Goal: Feedback & Contribution: Submit feedback/report problem

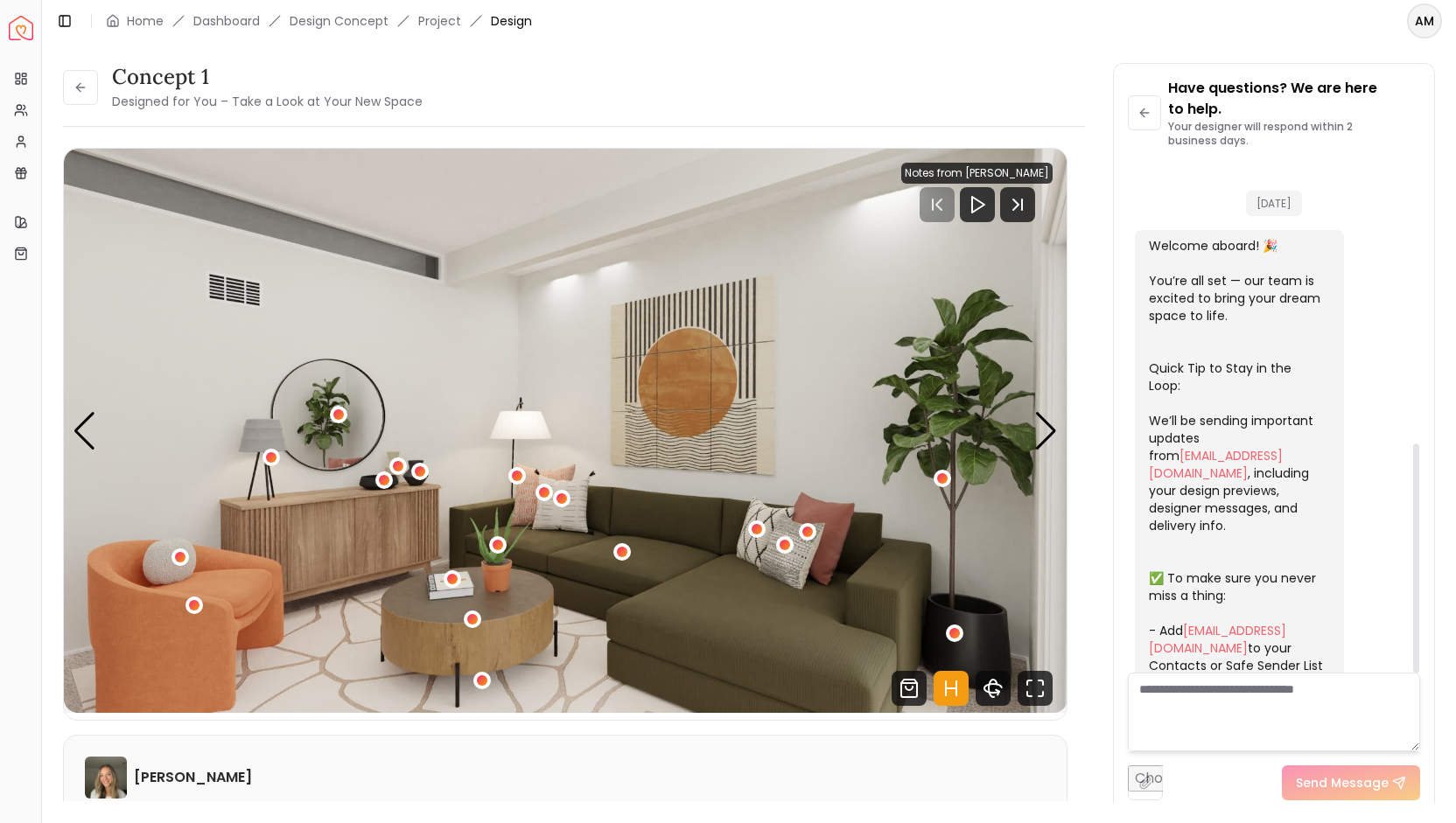
scroll to position [628, 0]
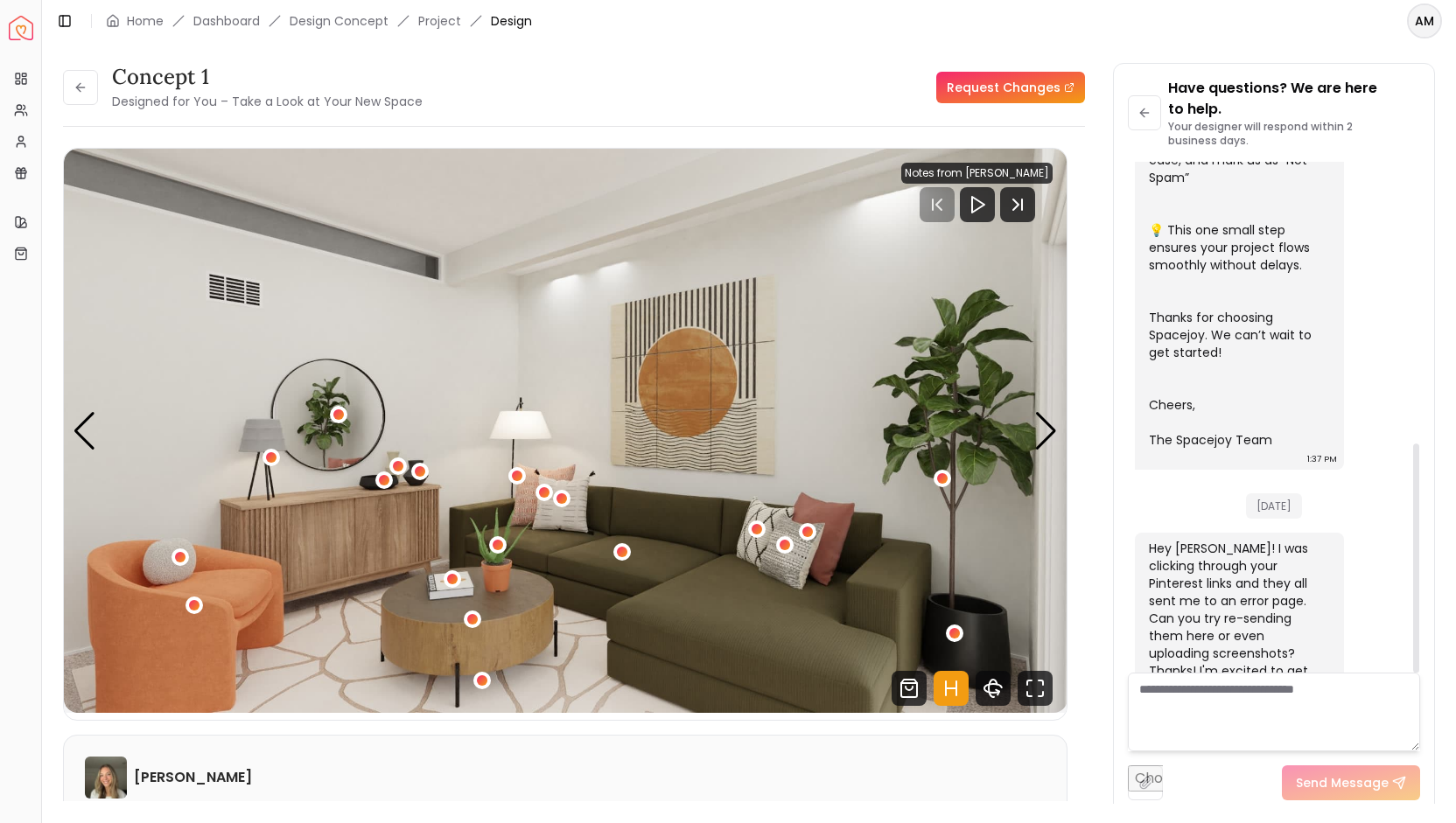
click at [1183, 694] on textarea at bounding box center [1274, 712] width 292 height 78
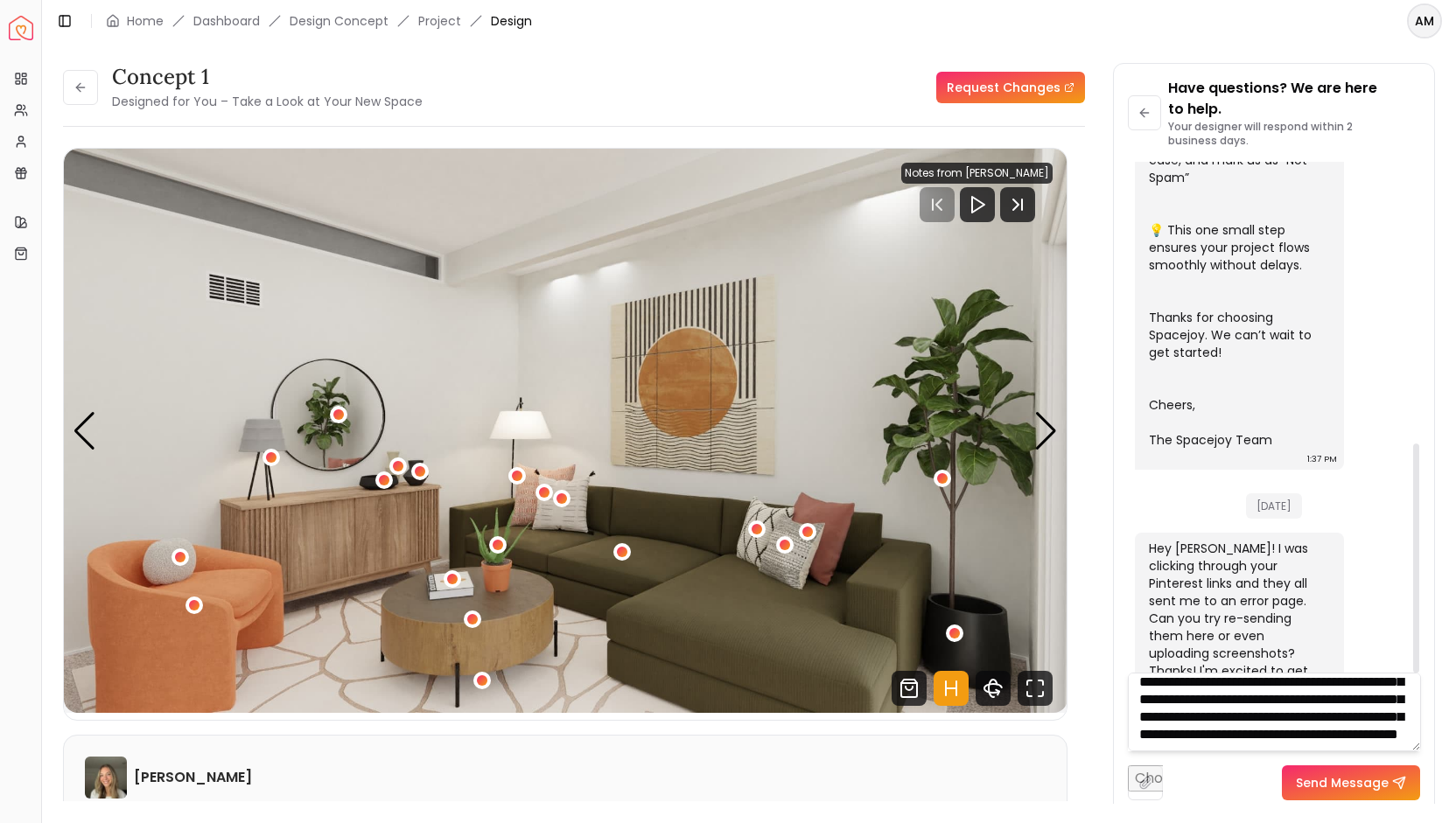
scroll to position [105, 0]
type textarea "**********"
click at [1326, 785] on button "Send Message" at bounding box center [1351, 782] width 138 height 35
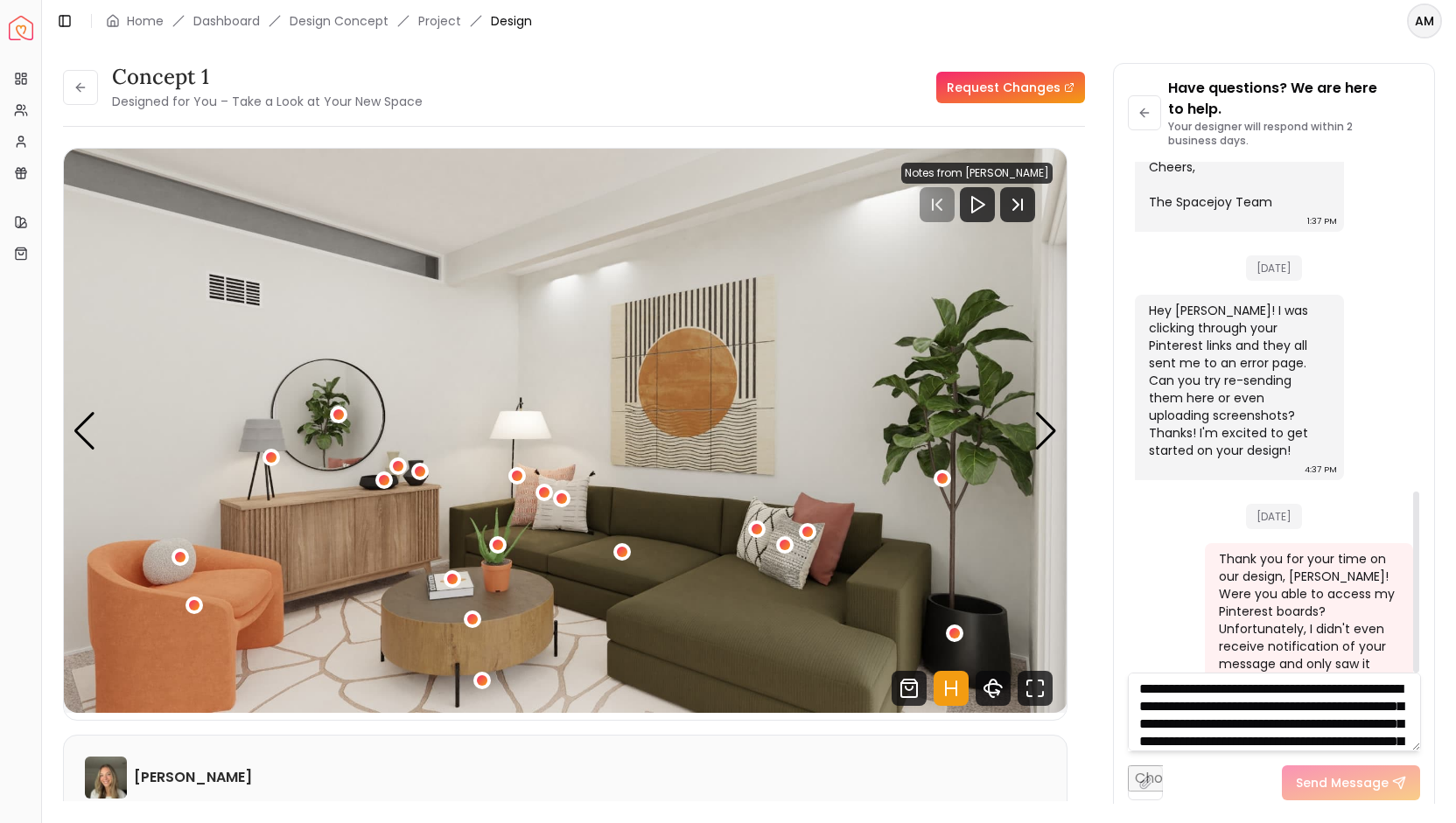
scroll to position [929, 0]
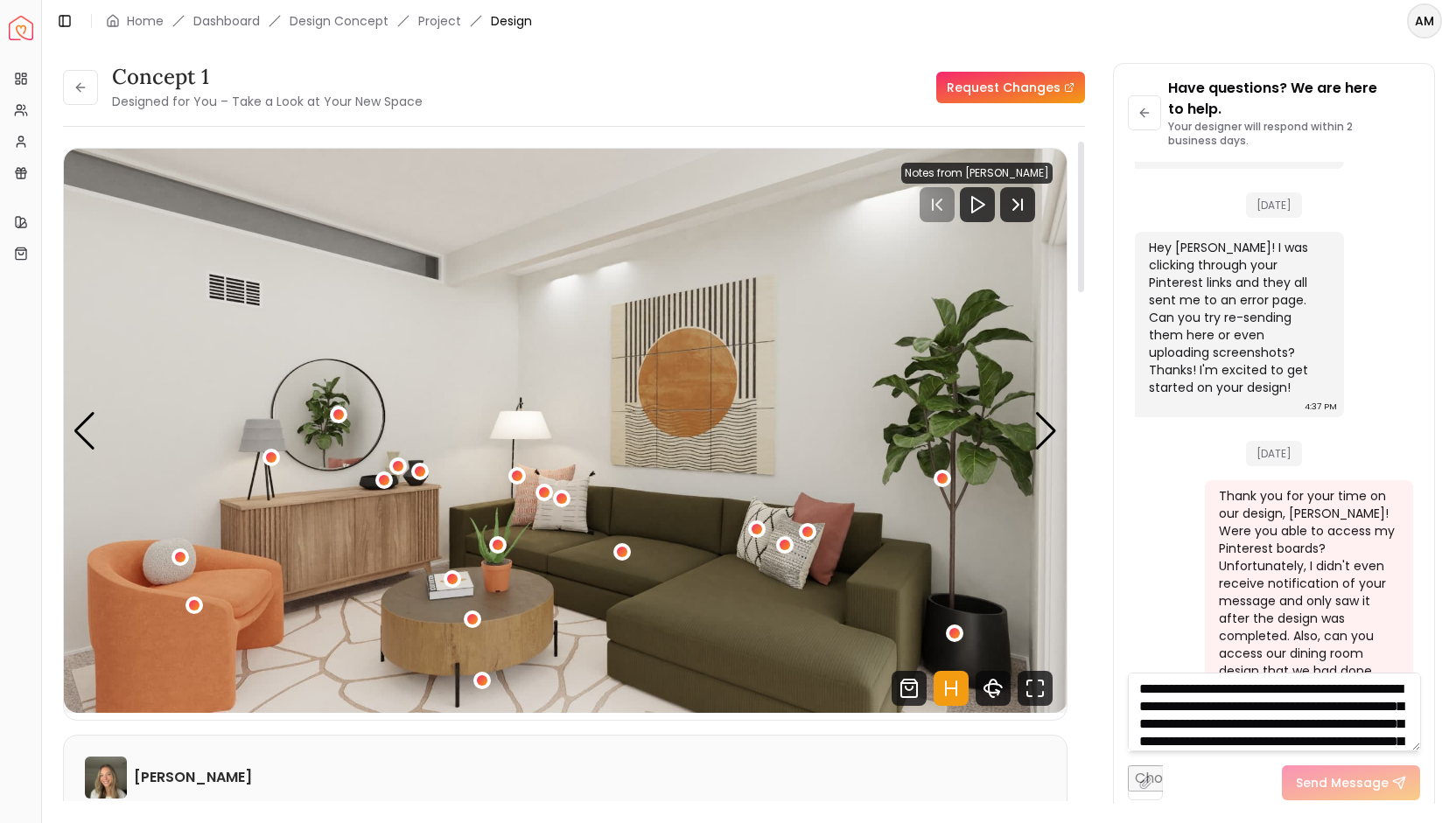
click at [997, 97] on link "Request Changes" at bounding box center [1010, 87] width 148 height 31
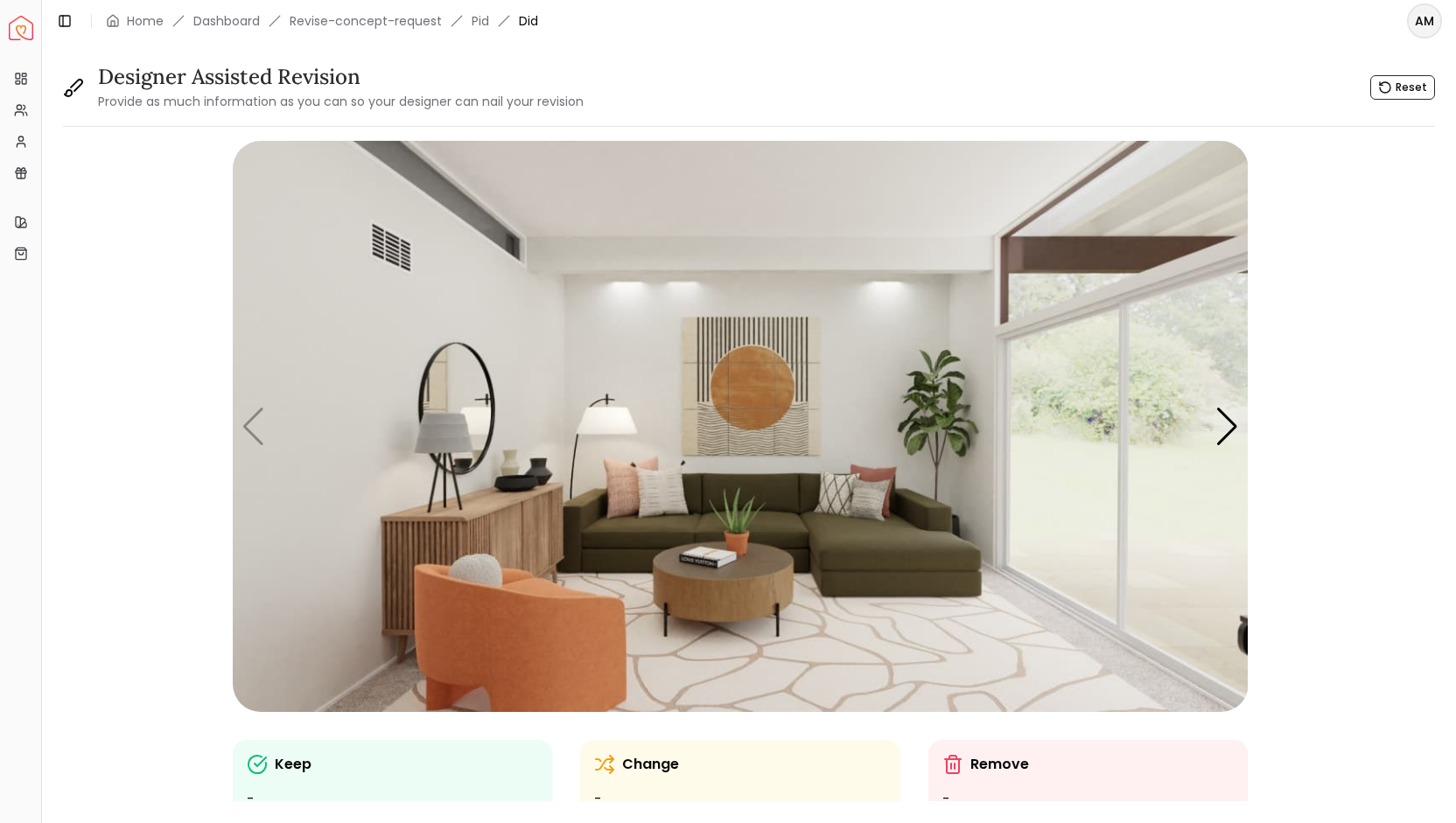
scroll to position [159, 0]
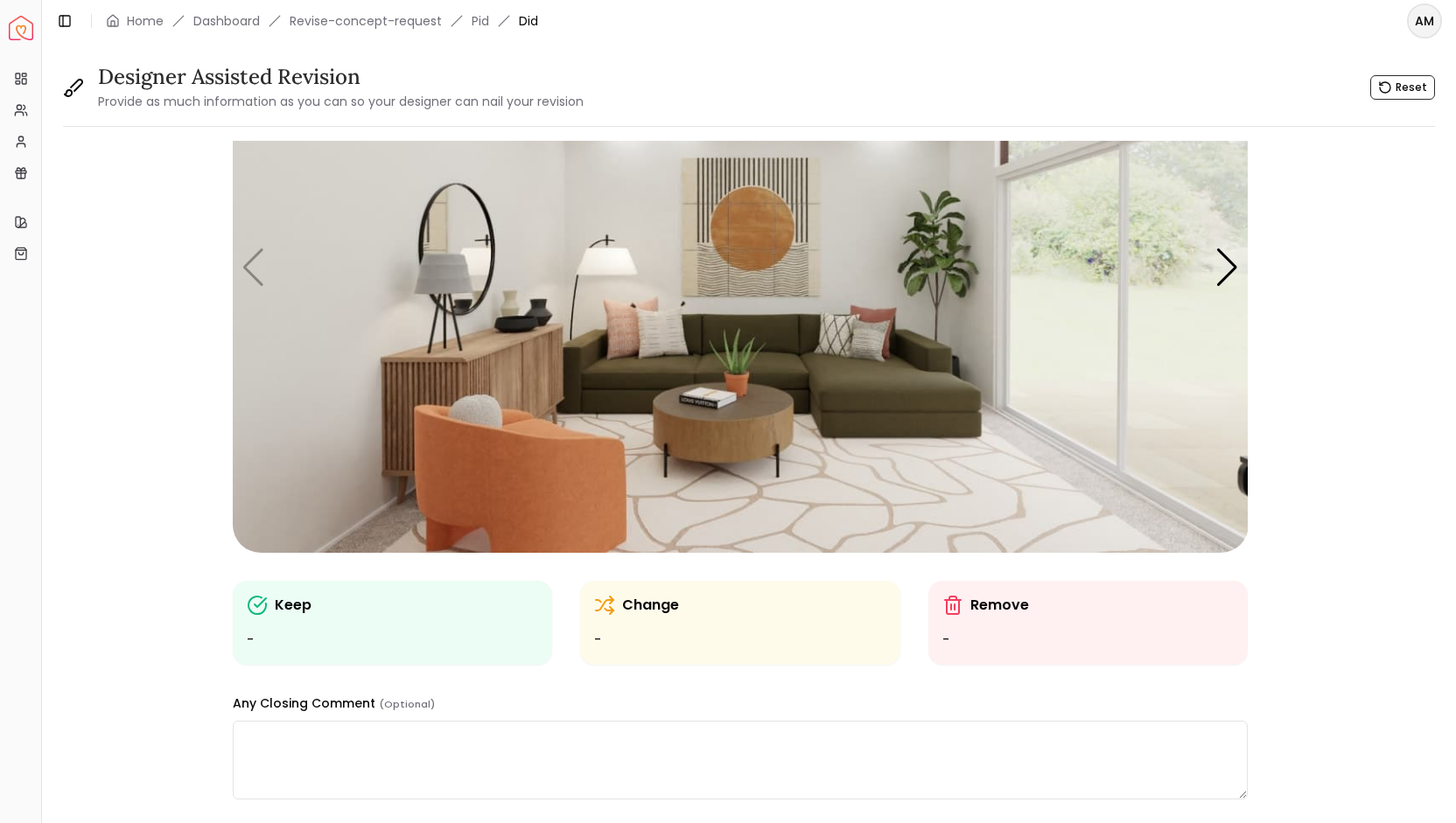
click at [985, 619] on div "Remove -" at bounding box center [1088, 622] width 292 height 56
click at [756, 229] on img "1 / 5" at bounding box center [740, 267] width 1016 height 571
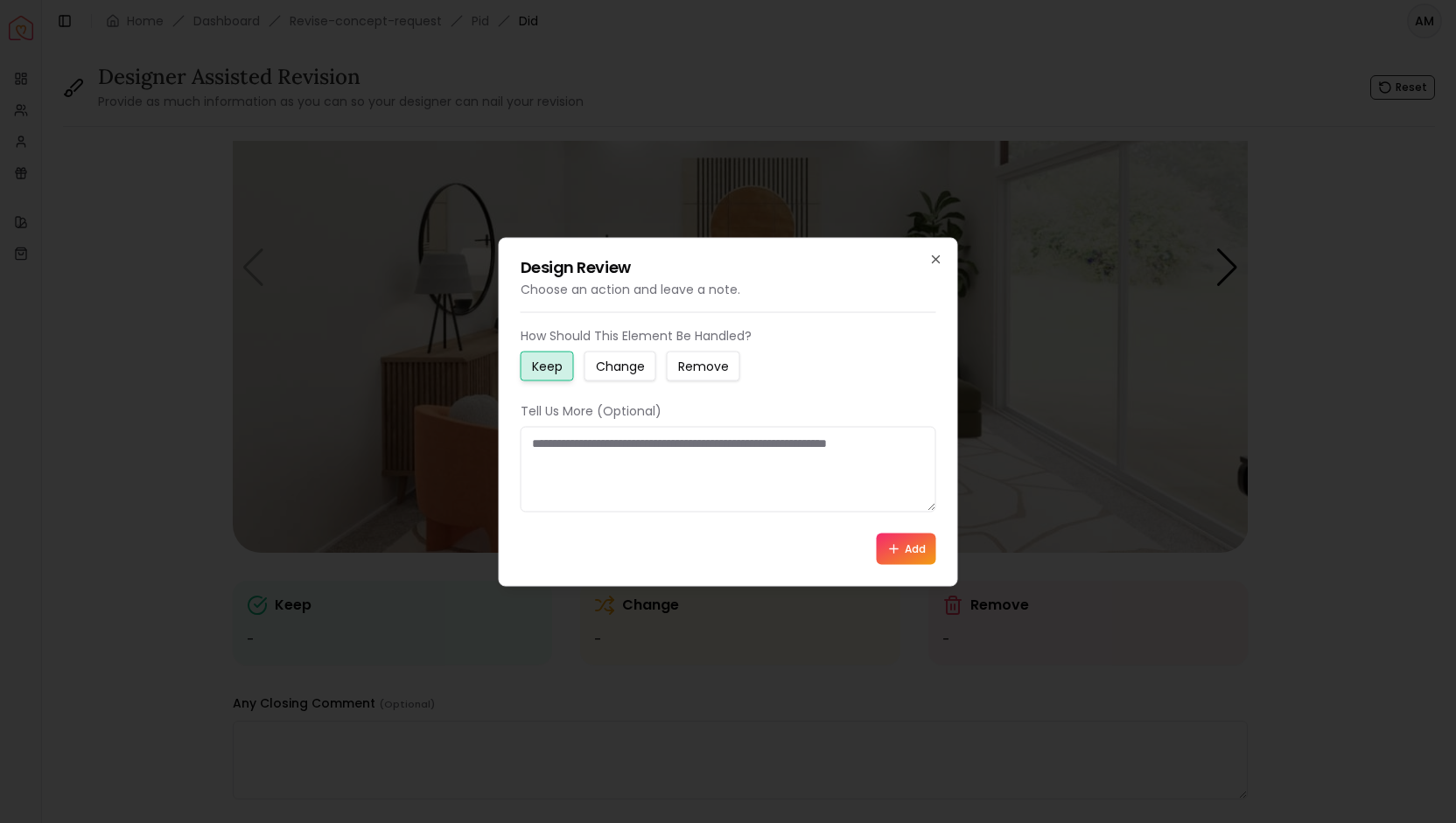
click at [628, 368] on small "Change" at bounding box center [620, 366] width 49 height 18
click at [587, 464] on textarea at bounding box center [729, 469] width 416 height 86
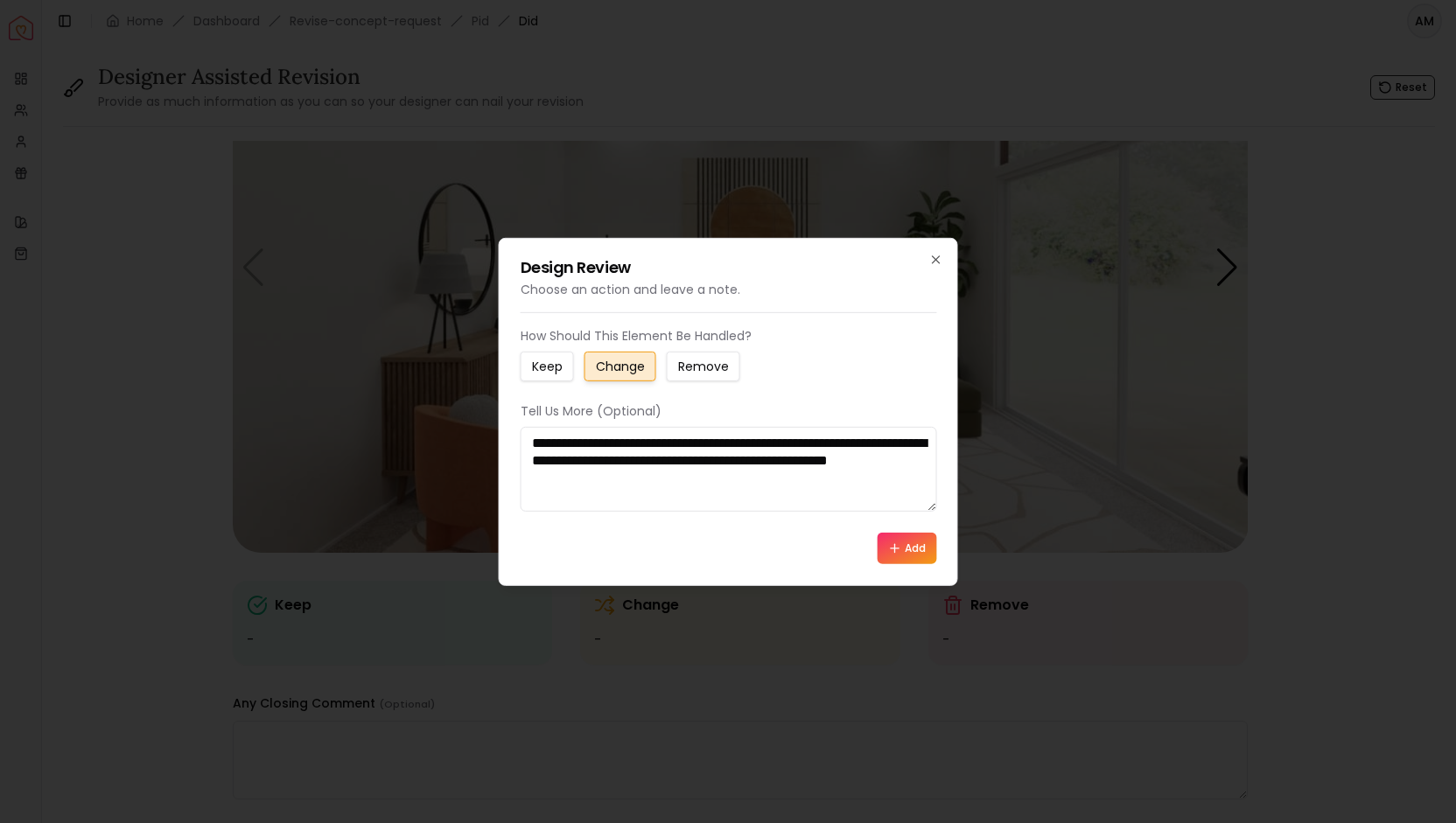
type textarea "**********"
click at [917, 550] on button "Add" at bounding box center [906, 548] width 60 height 31
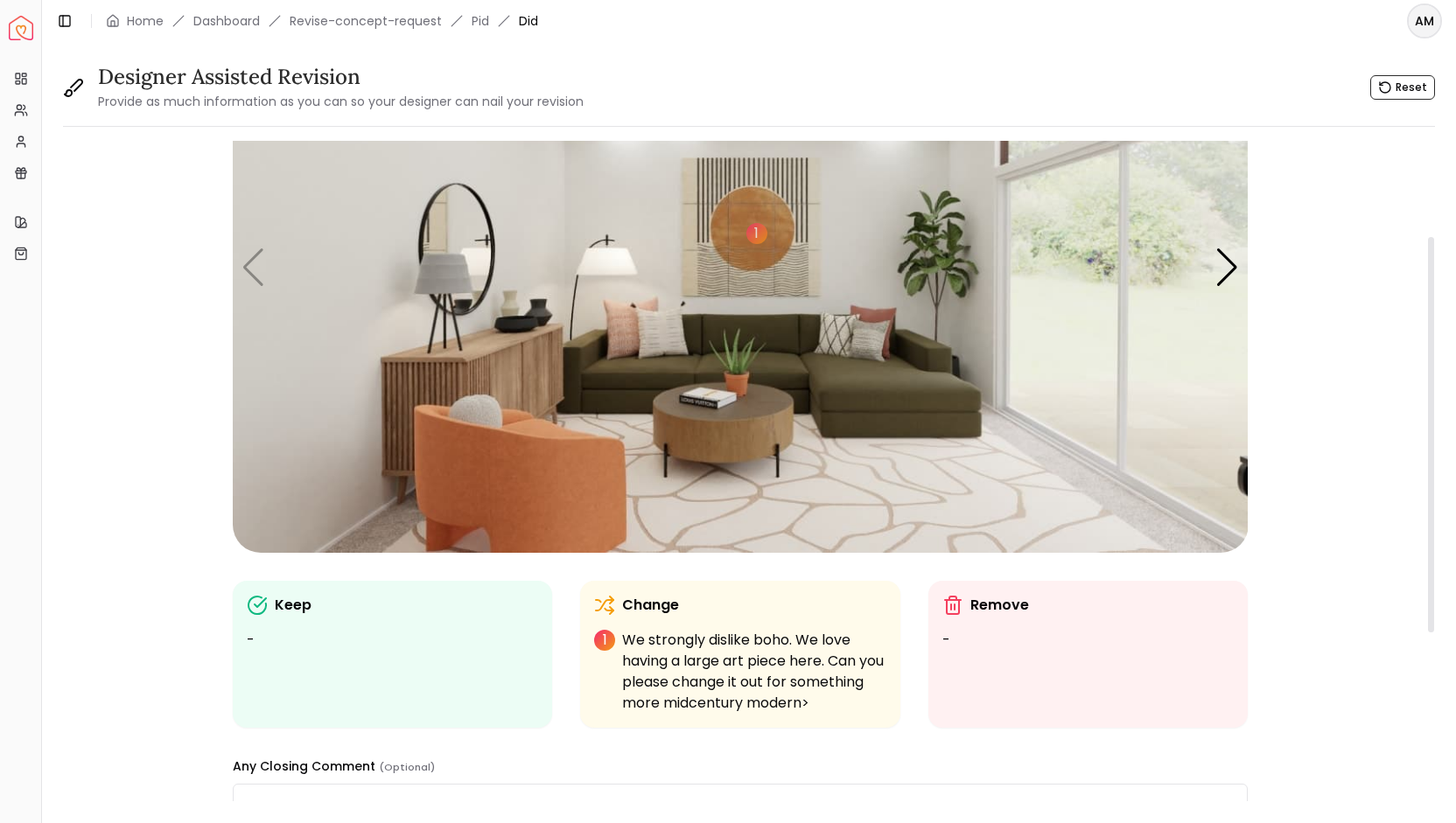
click at [651, 333] on img "1 / 5" at bounding box center [740, 267] width 1016 height 571
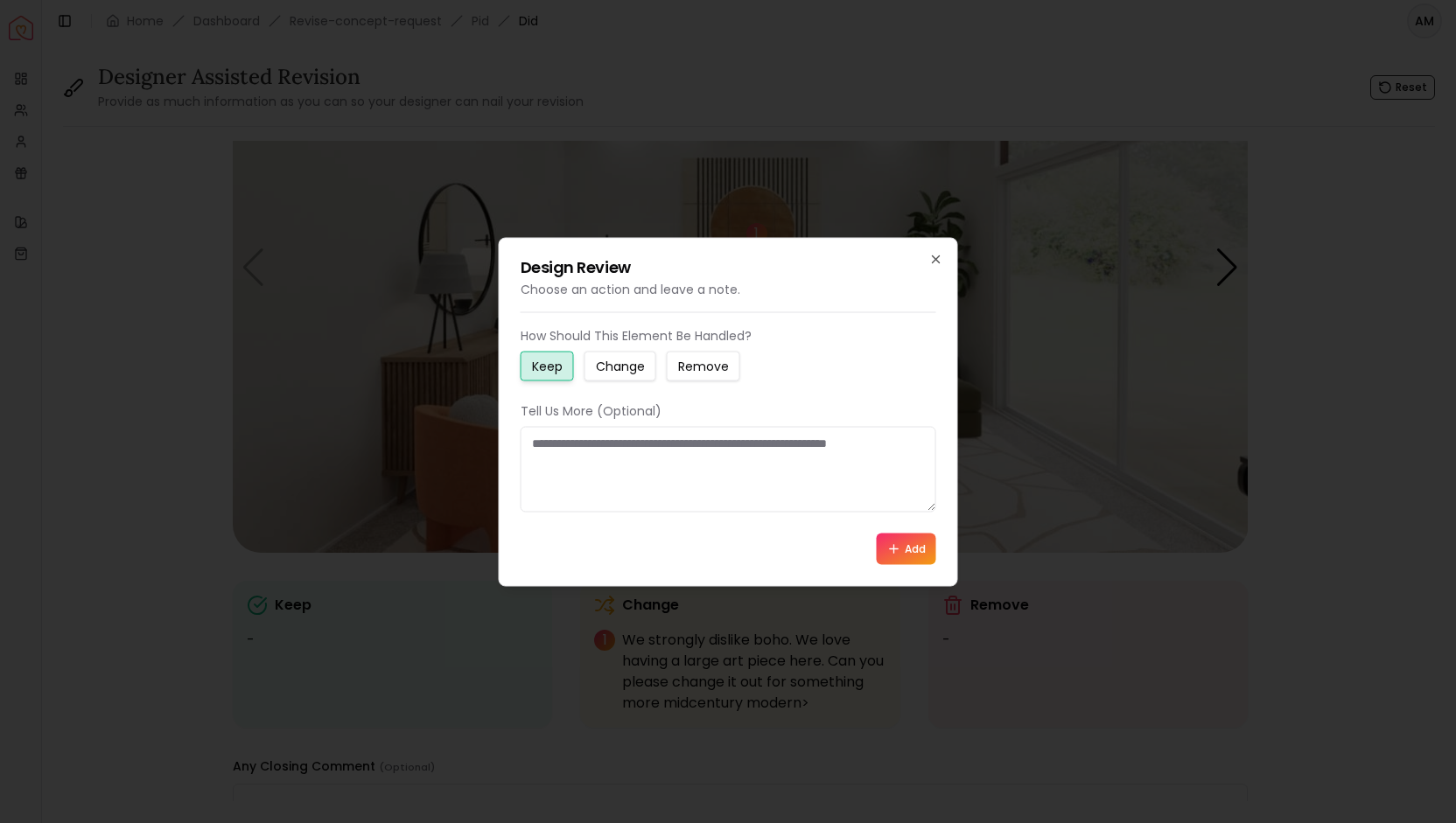
click at [626, 368] on small "Change" at bounding box center [620, 366] width 49 height 18
click at [553, 467] on textarea at bounding box center [729, 469] width 416 height 86
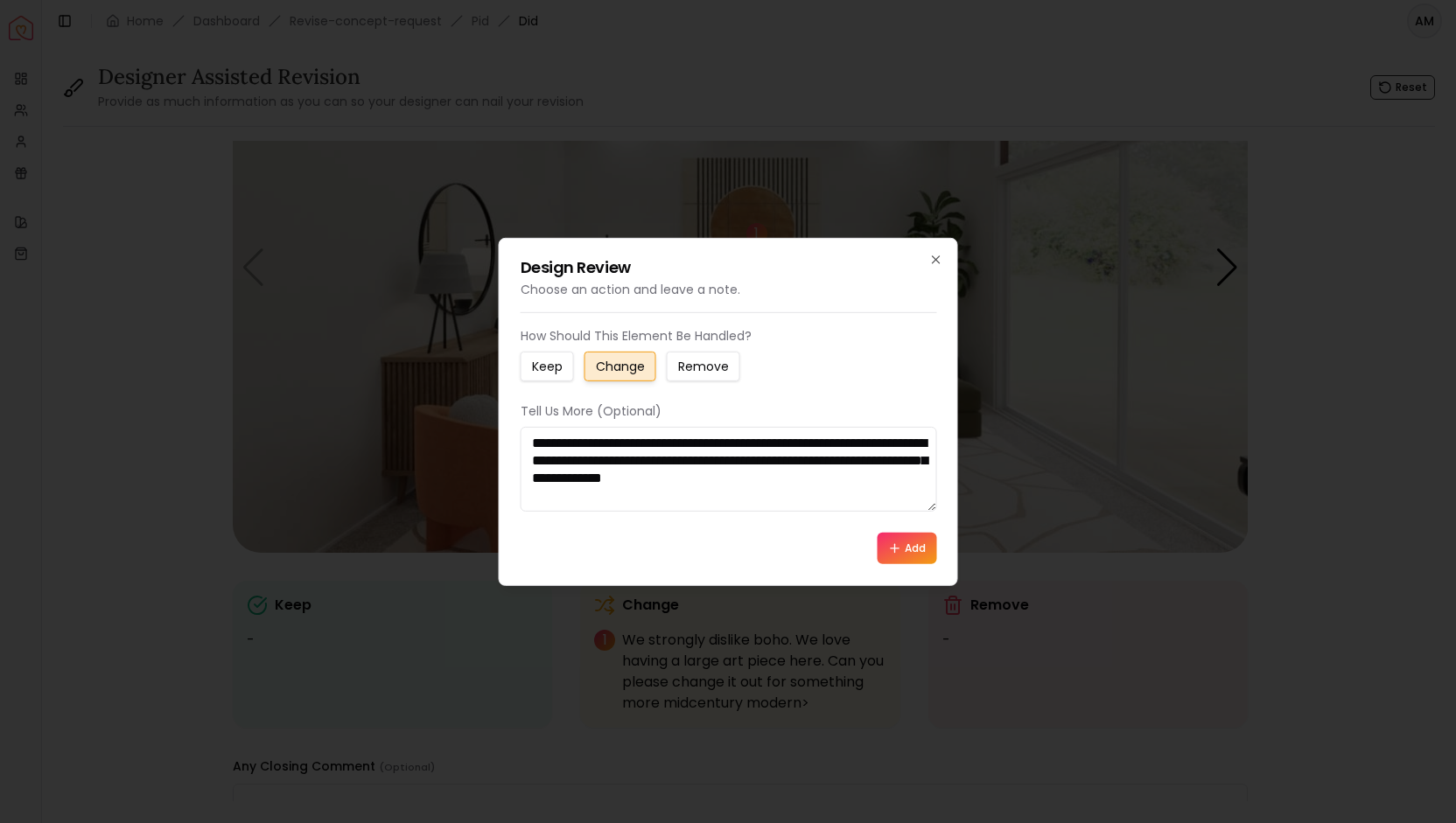
click at [872, 483] on textarea "**********" at bounding box center [729, 469] width 417 height 85
type textarea "**********"
click at [910, 554] on button "Add" at bounding box center [906, 548] width 60 height 31
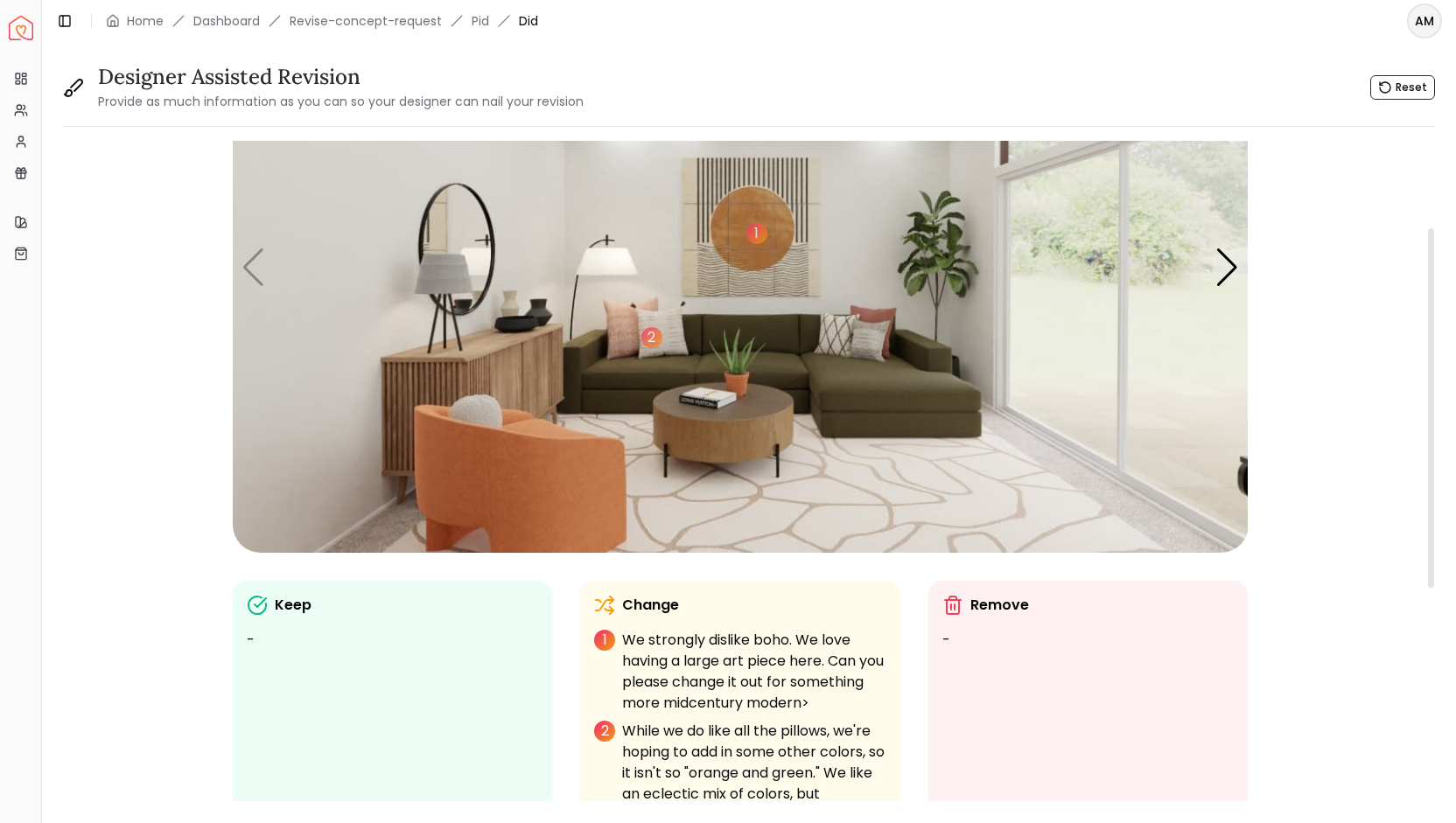
click at [515, 479] on img "1 / 5" at bounding box center [740, 267] width 1016 height 571
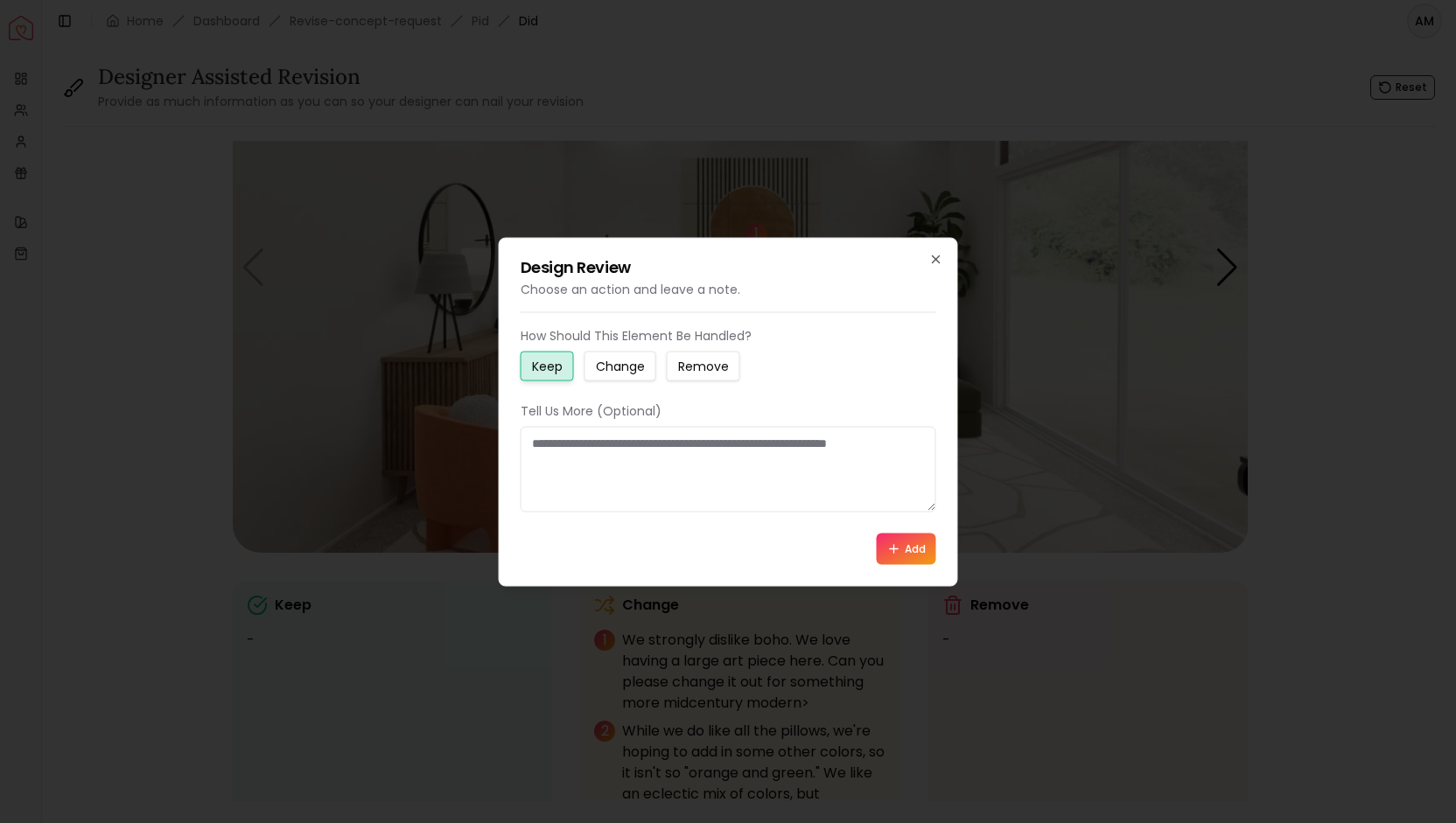
click at [622, 360] on small "Change" at bounding box center [620, 366] width 49 height 18
click at [593, 455] on textarea at bounding box center [729, 469] width 416 height 86
type textarea "*"
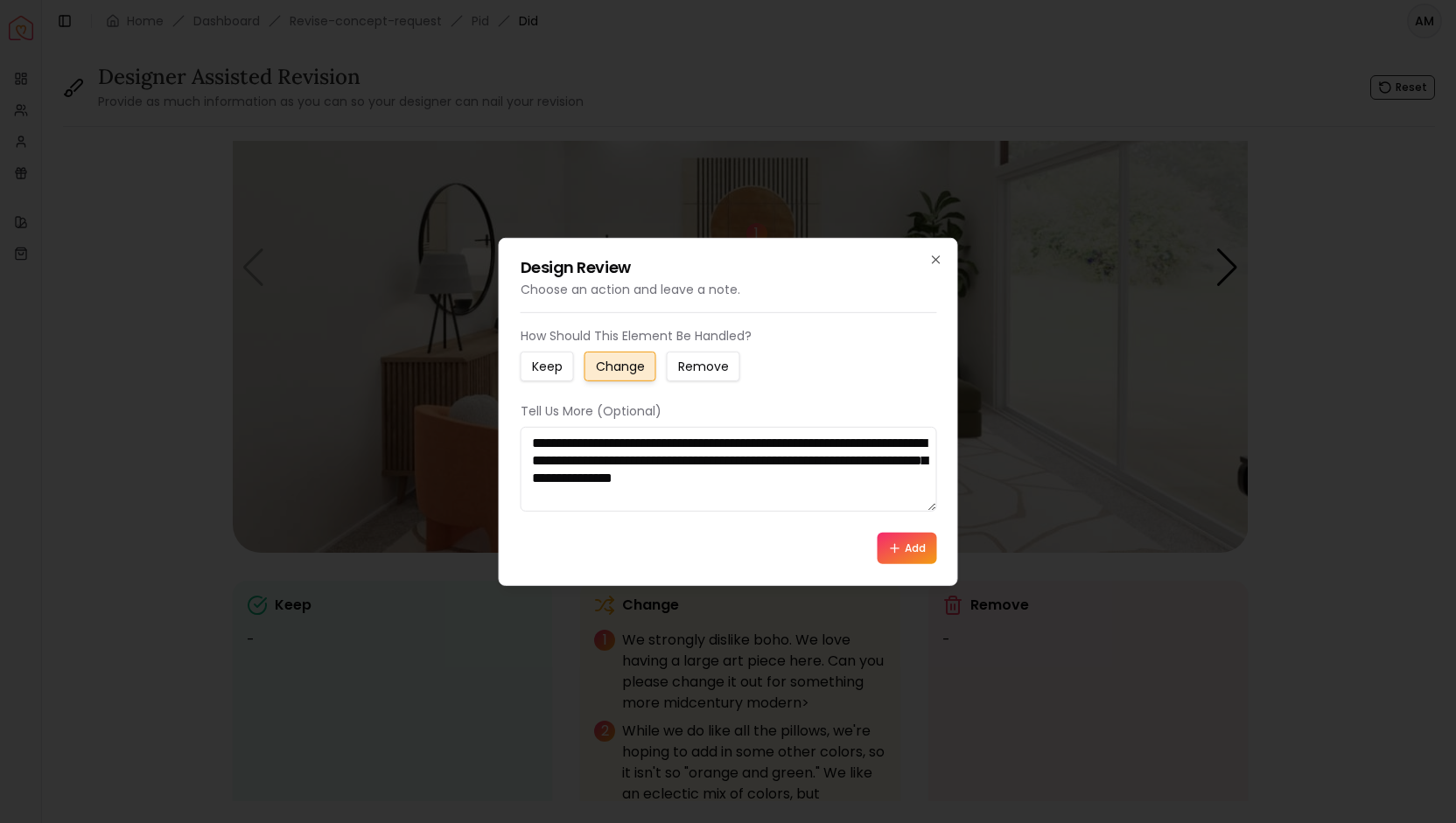
click at [578, 437] on textarea "**********" at bounding box center [729, 469] width 417 height 85
click at [648, 500] on textarea "**********" at bounding box center [729, 469] width 417 height 85
click at [856, 485] on textarea "**********" at bounding box center [729, 469] width 417 height 85
click at [891, 486] on textarea "**********" at bounding box center [729, 469] width 417 height 85
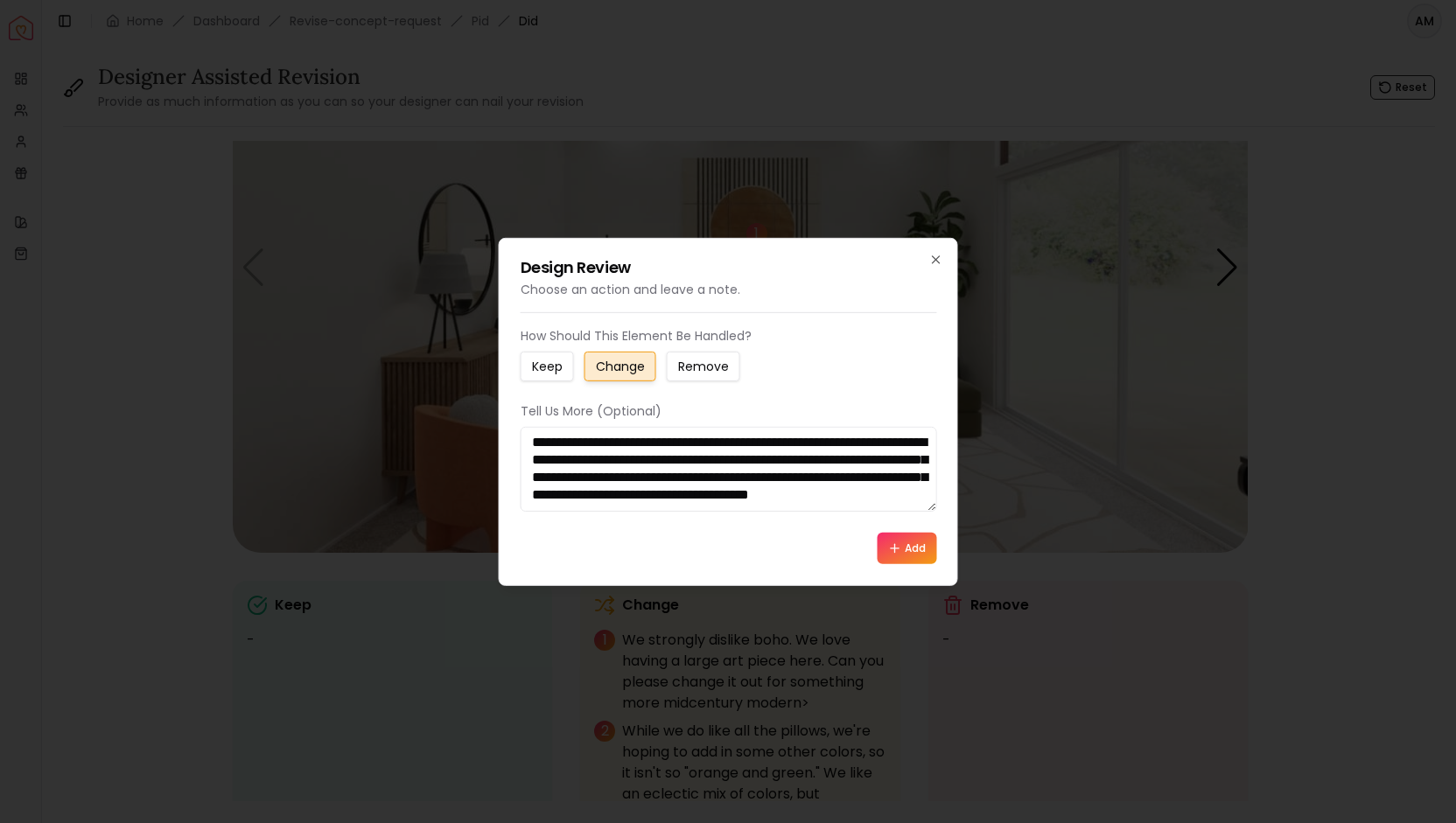
click at [639, 500] on textarea "**********" at bounding box center [729, 469] width 417 height 85
type textarea "**********"
click at [912, 551] on button "Add" at bounding box center [906, 548] width 60 height 31
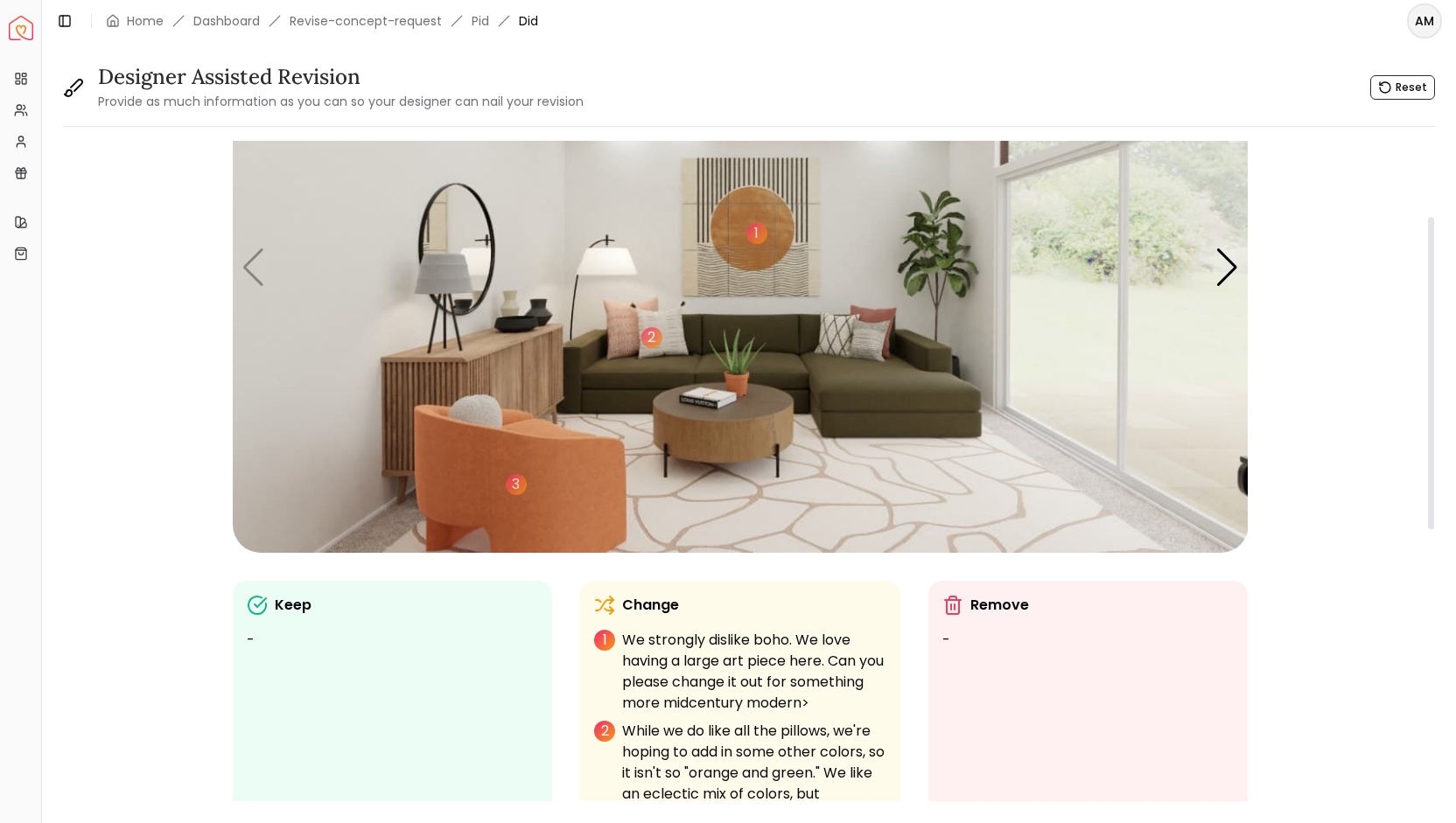
click at [609, 262] on img "1 / 5" at bounding box center [740, 267] width 1016 height 571
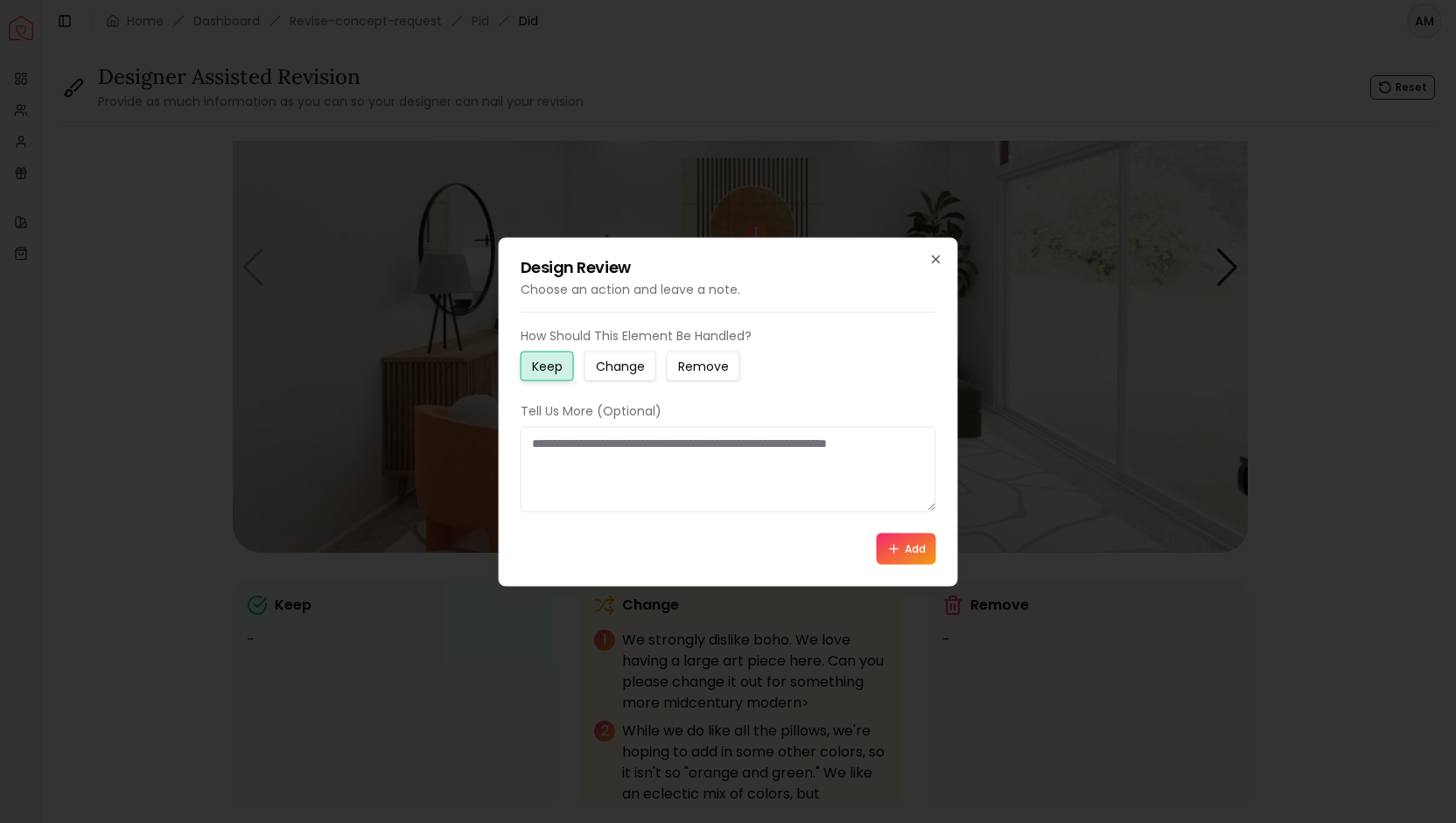
click at [632, 361] on small "Change" at bounding box center [620, 366] width 49 height 18
click at [591, 466] on textarea at bounding box center [729, 469] width 416 height 86
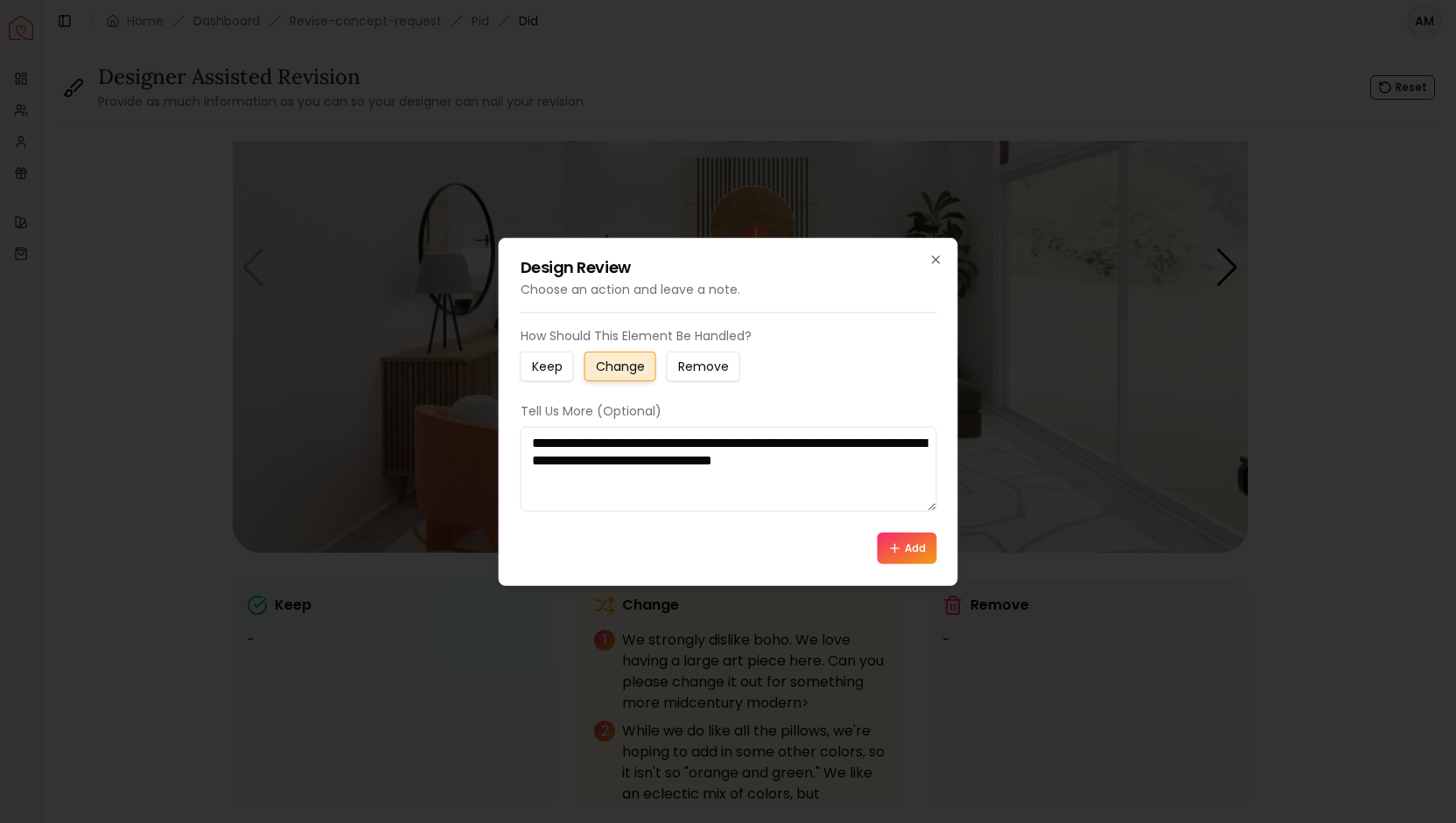
click at [662, 441] on textarea "**********" at bounding box center [729, 469] width 417 height 85
type textarea "**********"
click at [899, 543] on icon at bounding box center [894, 548] width 14 height 14
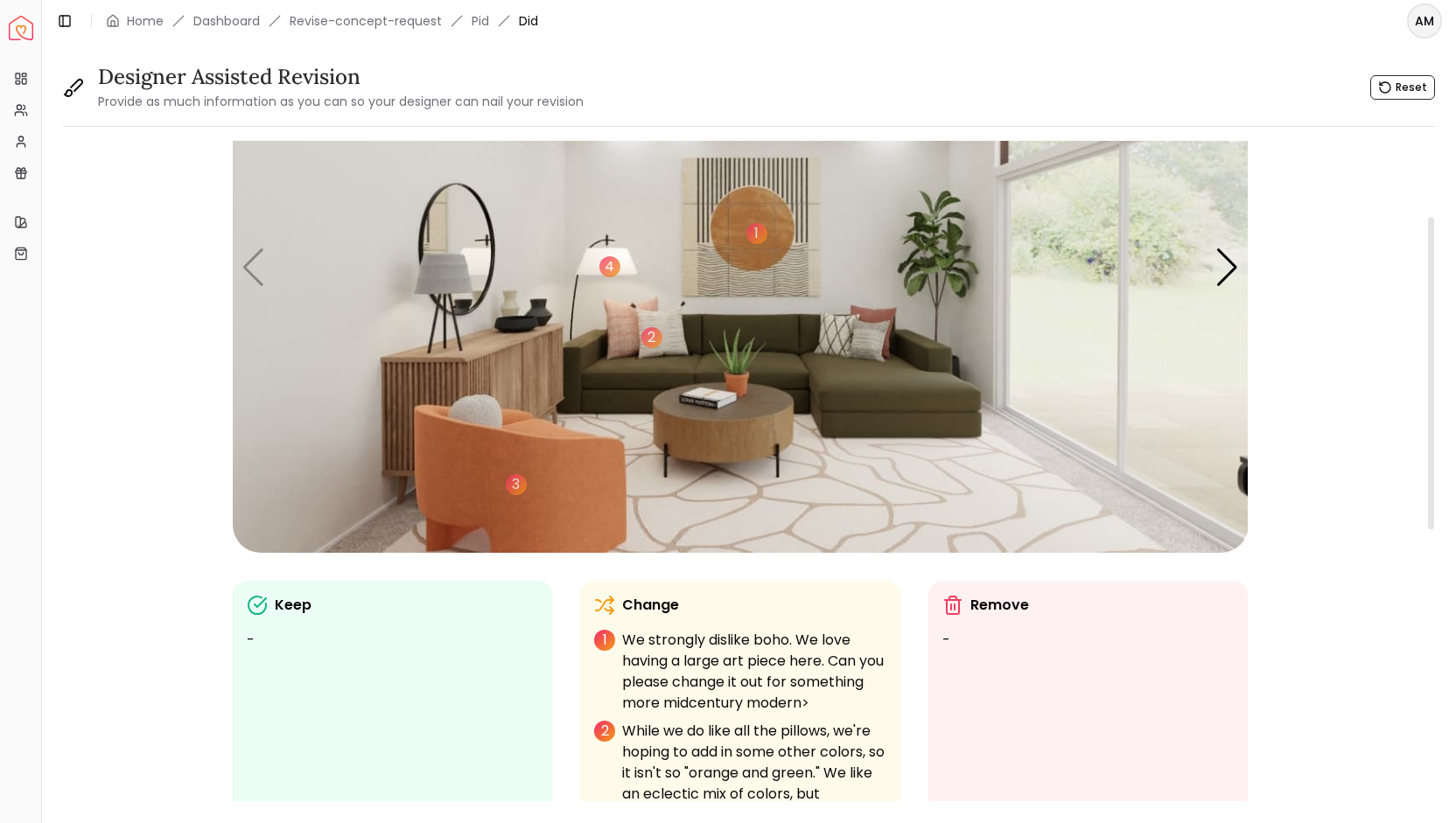
click at [861, 330] on img "1 / 5" at bounding box center [740, 267] width 1016 height 571
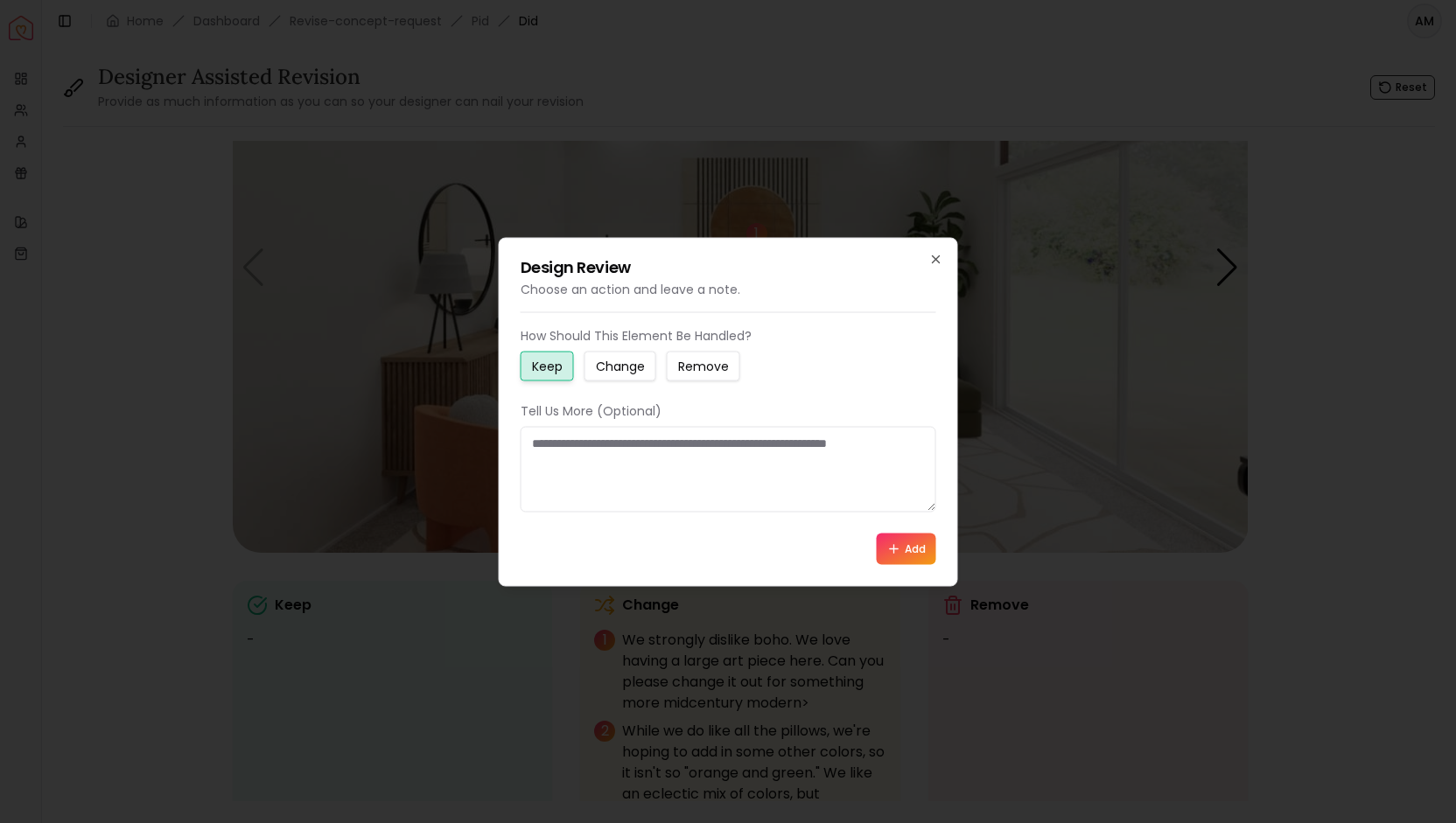
click at [634, 363] on small "Change" at bounding box center [620, 366] width 49 height 18
click at [906, 546] on button "Add" at bounding box center [906, 548] width 60 height 31
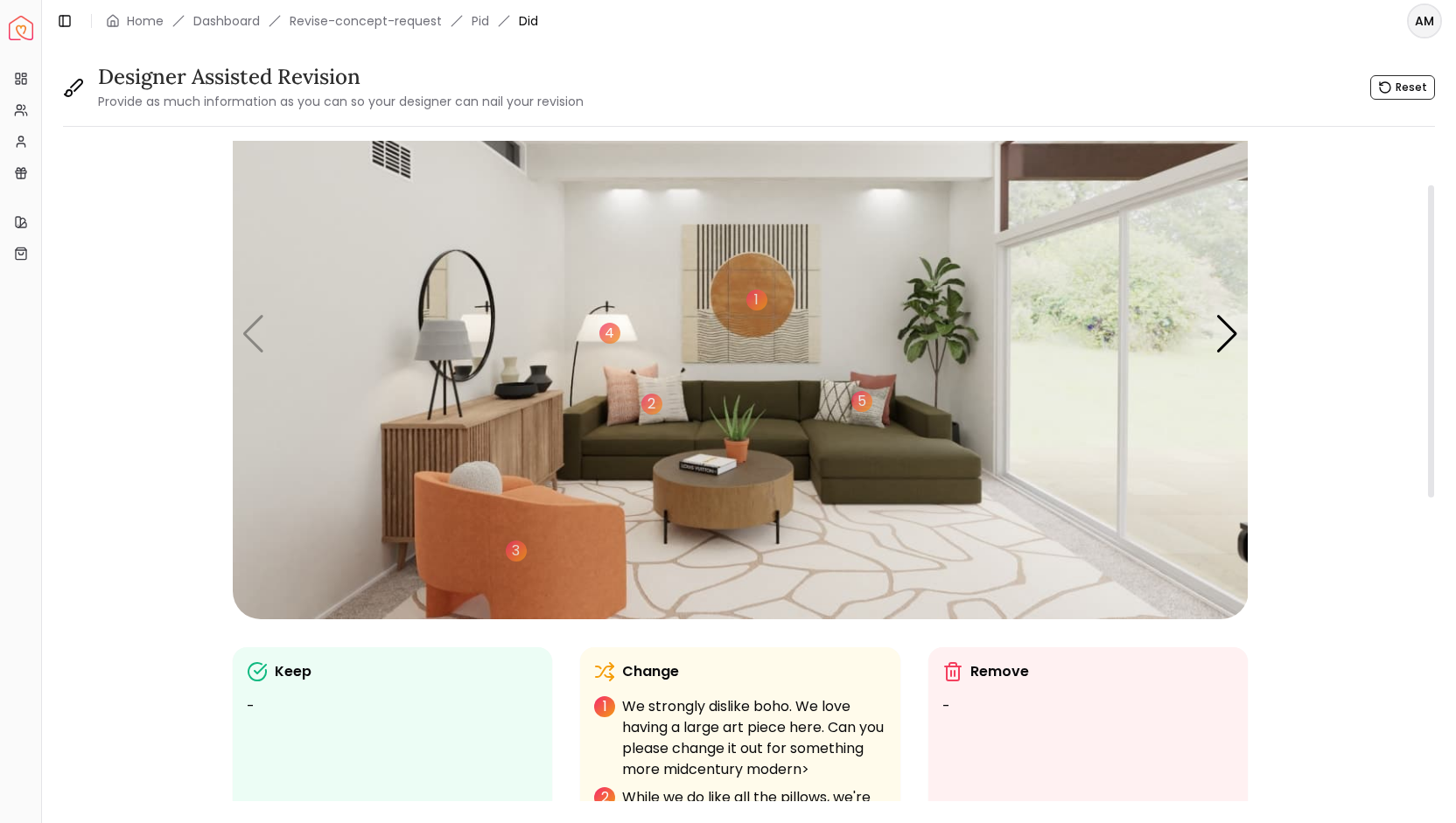
scroll to position [92, 0]
click at [488, 478] on img "1 / 5" at bounding box center [740, 334] width 1016 height 571
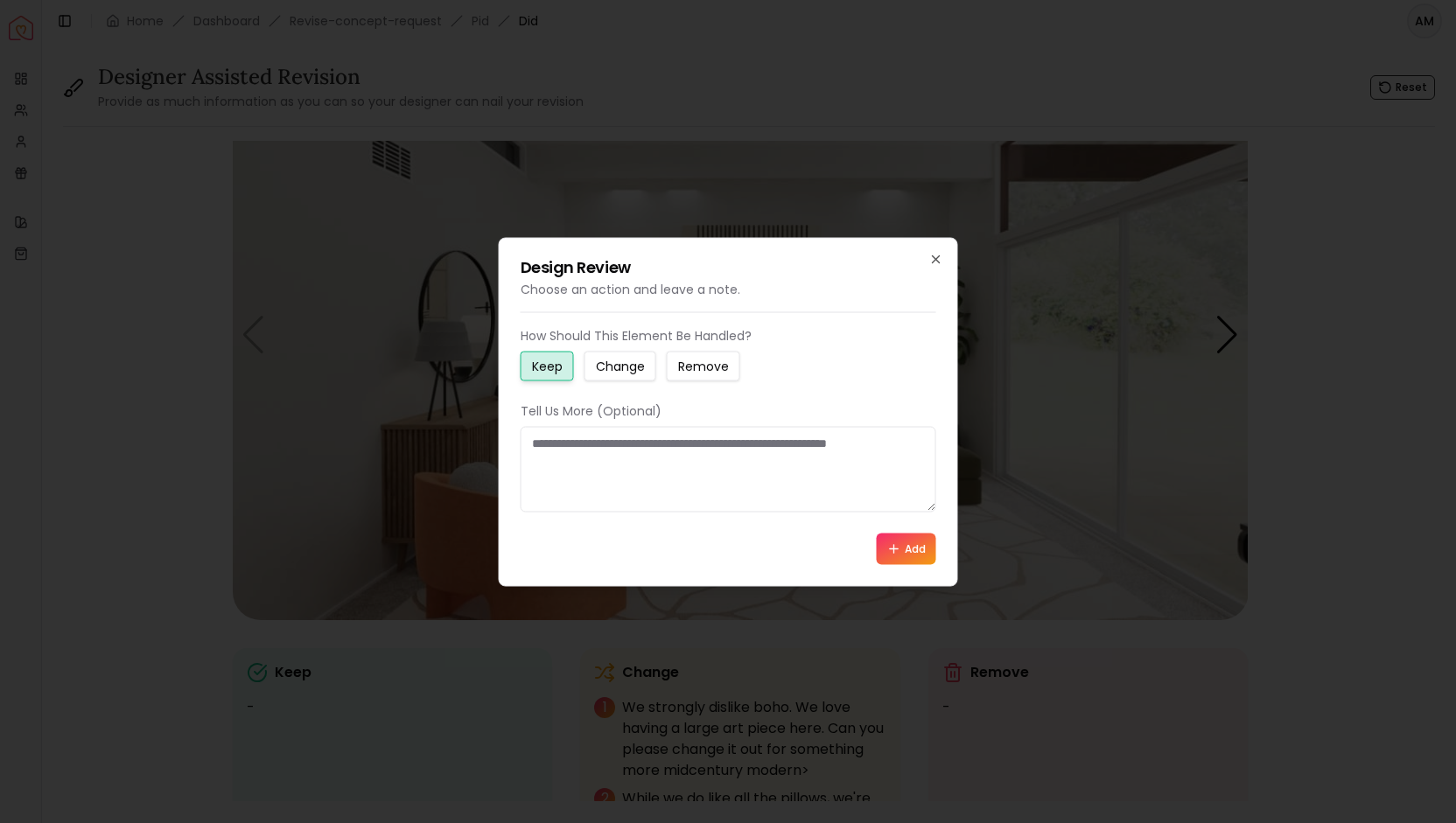
click at [629, 358] on small "Change" at bounding box center [620, 366] width 49 height 18
click at [567, 441] on textarea at bounding box center [729, 469] width 416 height 86
click at [944, 257] on div "Design Review Choose an action and leave a note. How Should This Element Be Han…" at bounding box center [729, 411] width 459 height 349
click at [930, 261] on icon "button" at bounding box center [936, 259] width 14 height 14
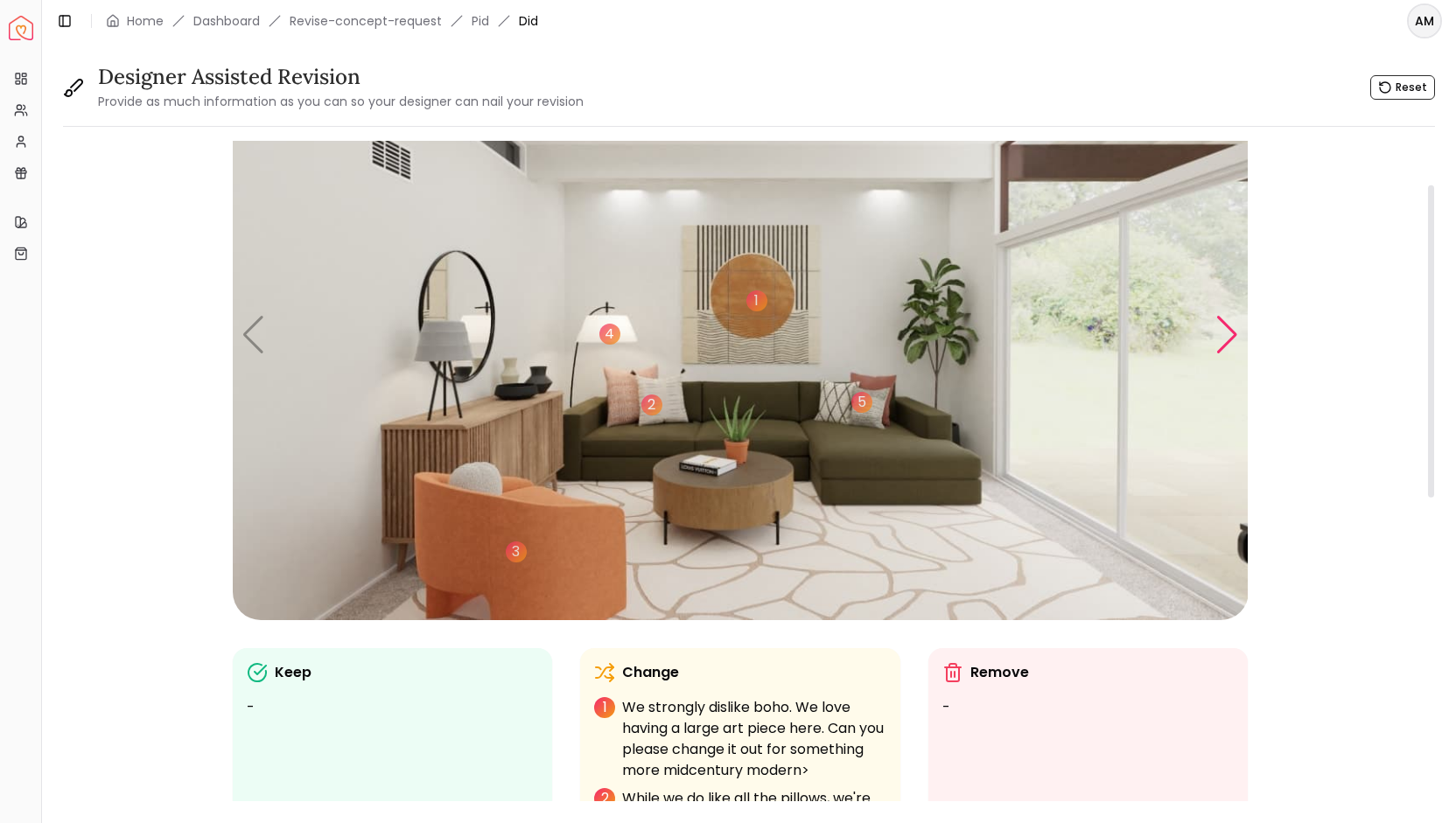
click at [1232, 336] on div "Next slide" at bounding box center [1227, 334] width 24 height 39
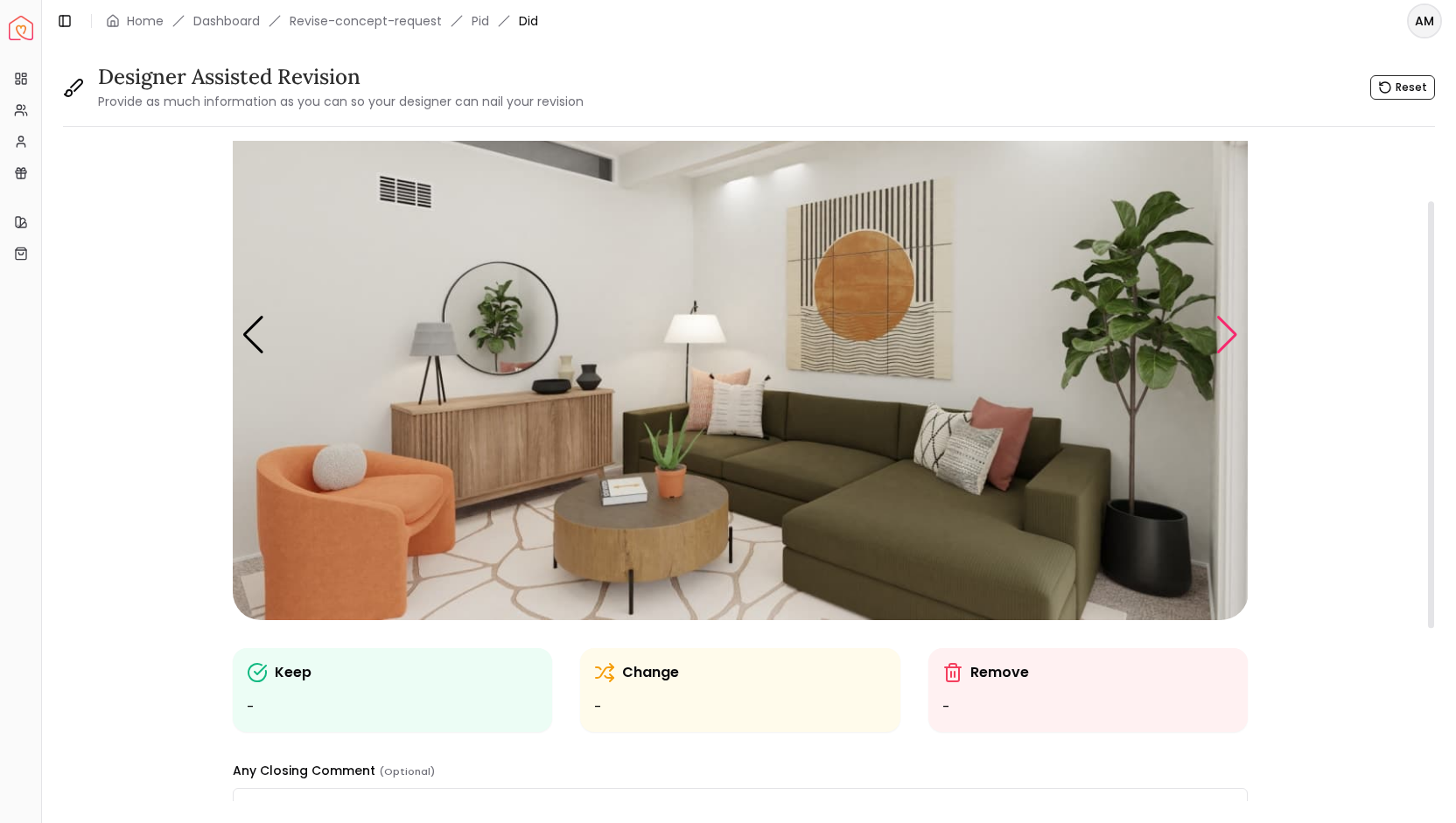
click at [1232, 336] on div "Next slide" at bounding box center [1227, 334] width 24 height 39
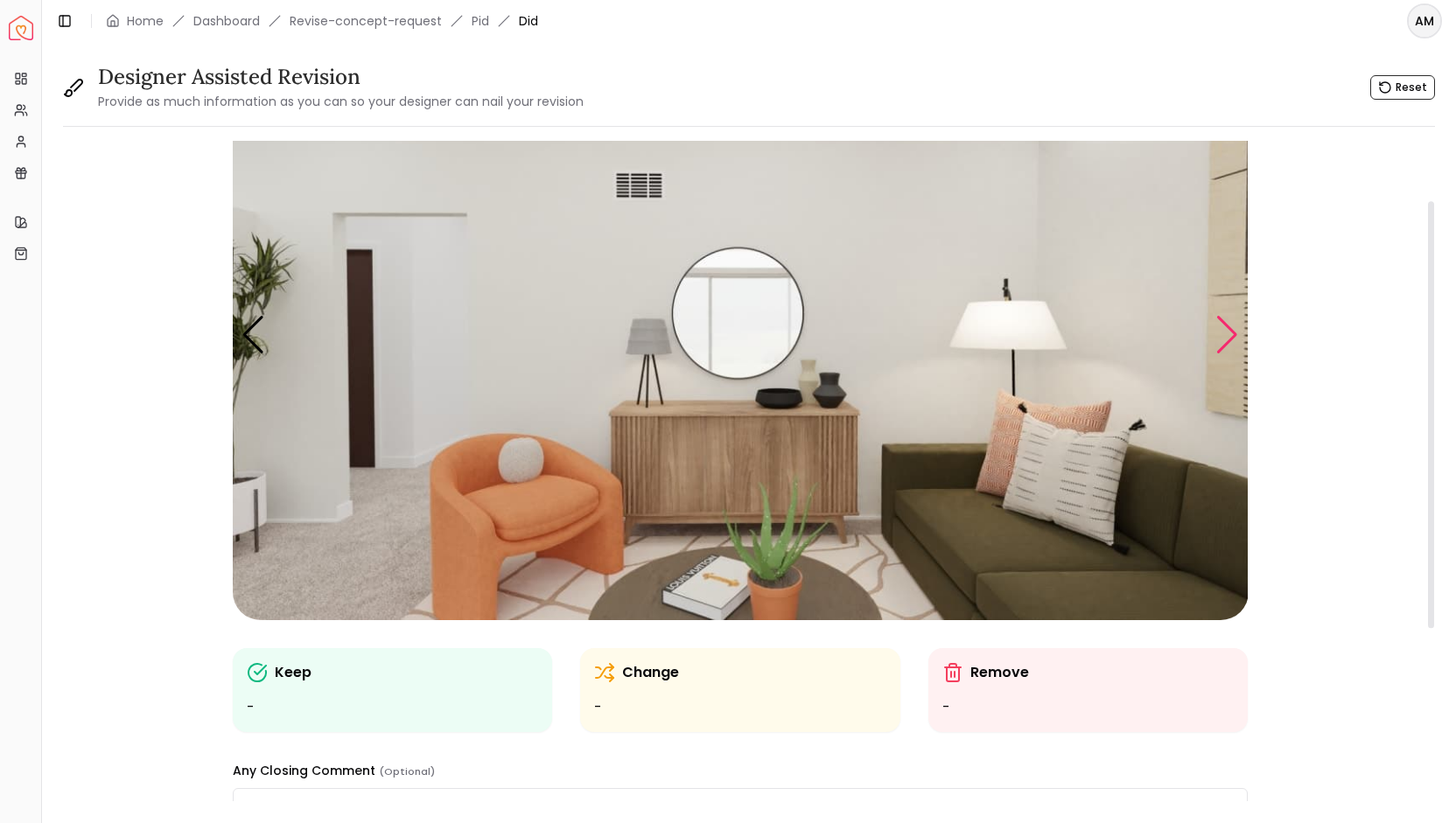
click at [1232, 336] on div "Next slide" at bounding box center [1227, 334] width 24 height 39
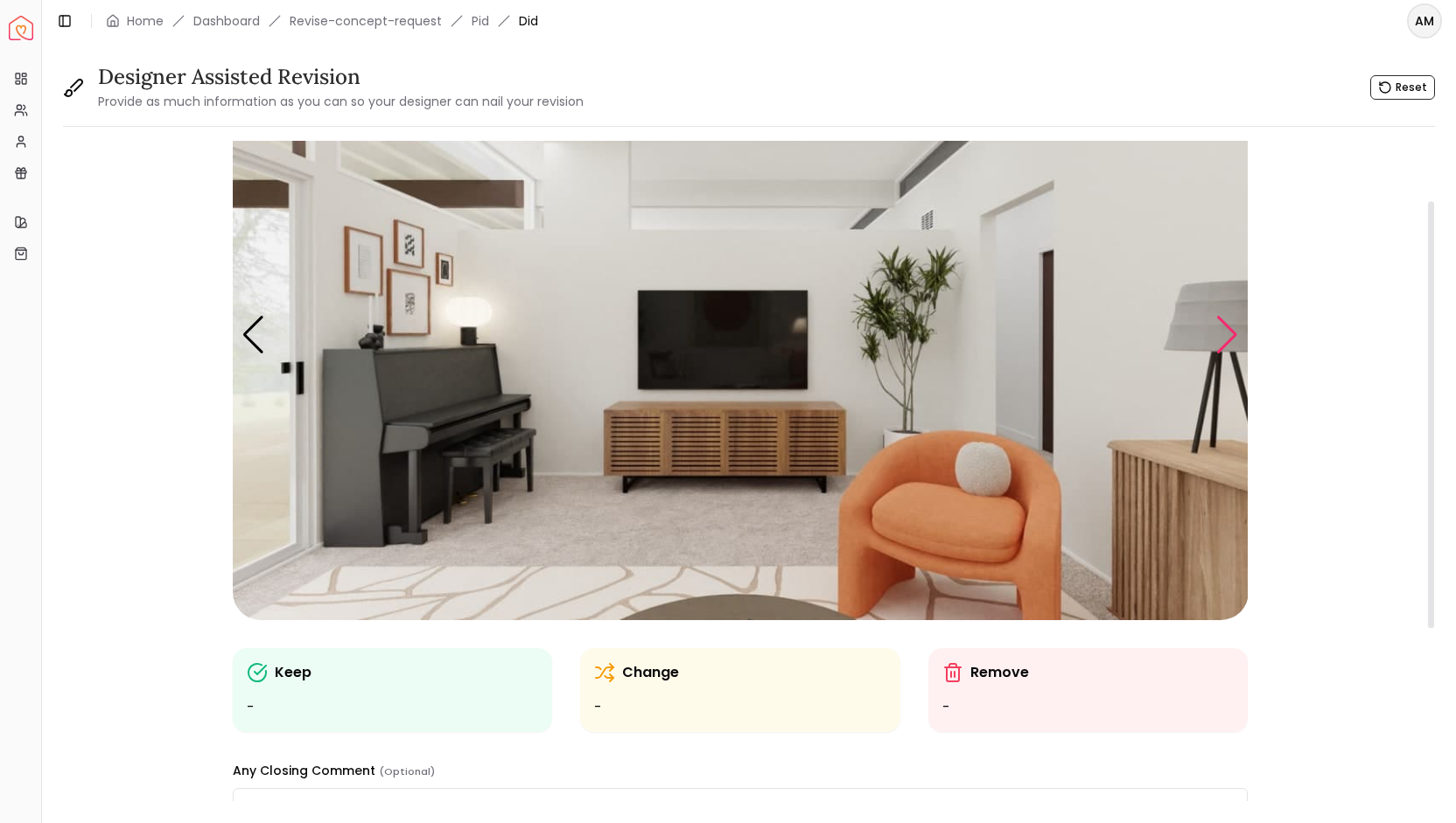
click at [1230, 337] on div "Next slide" at bounding box center [1227, 334] width 24 height 39
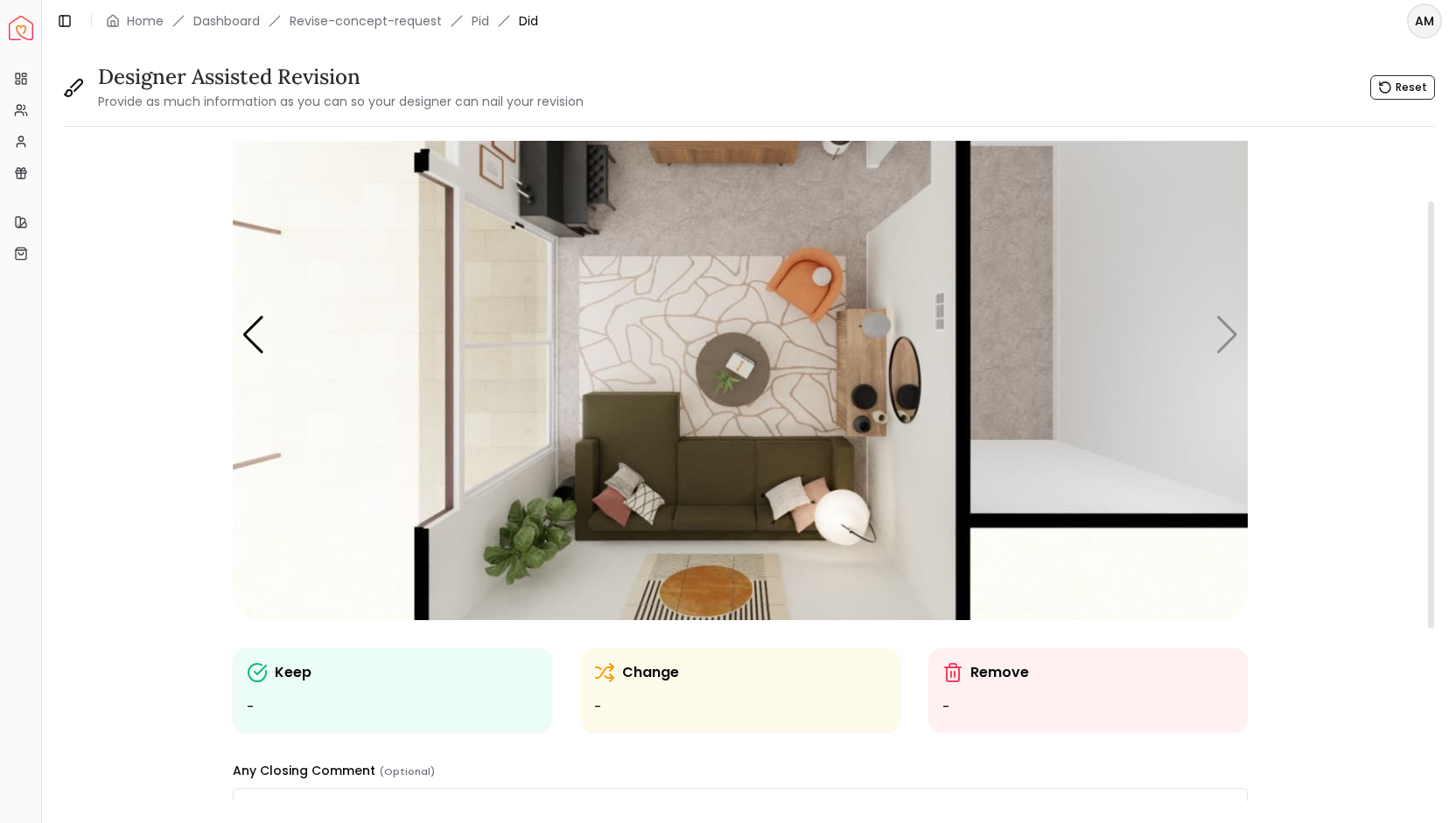
click at [1230, 343] on img "5 / 5" at bounding box center [740, 334] width 1016 height 571
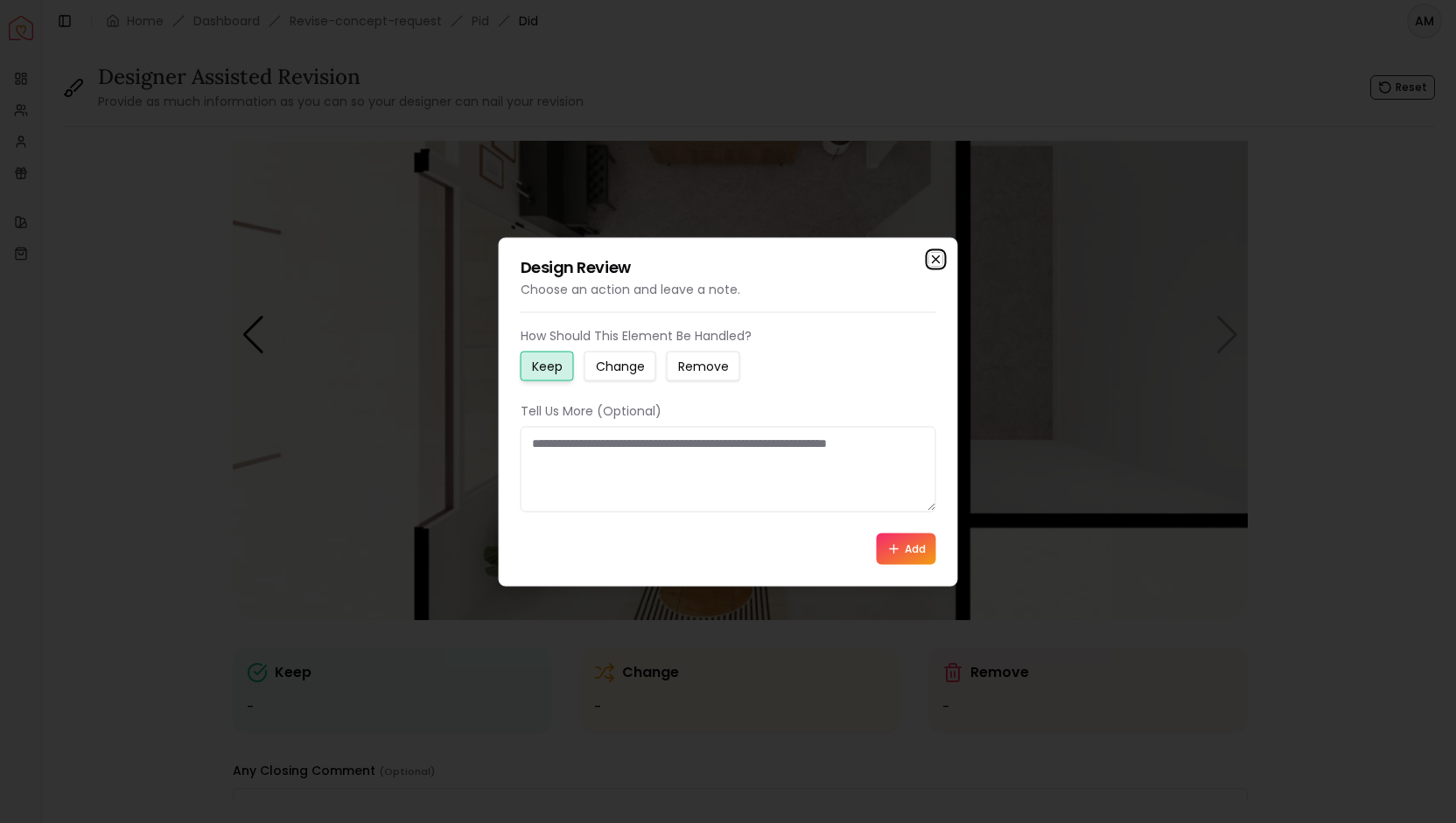
click at [940, 259] on icon "button" at bounding box center [936, 259] width 14 height 14
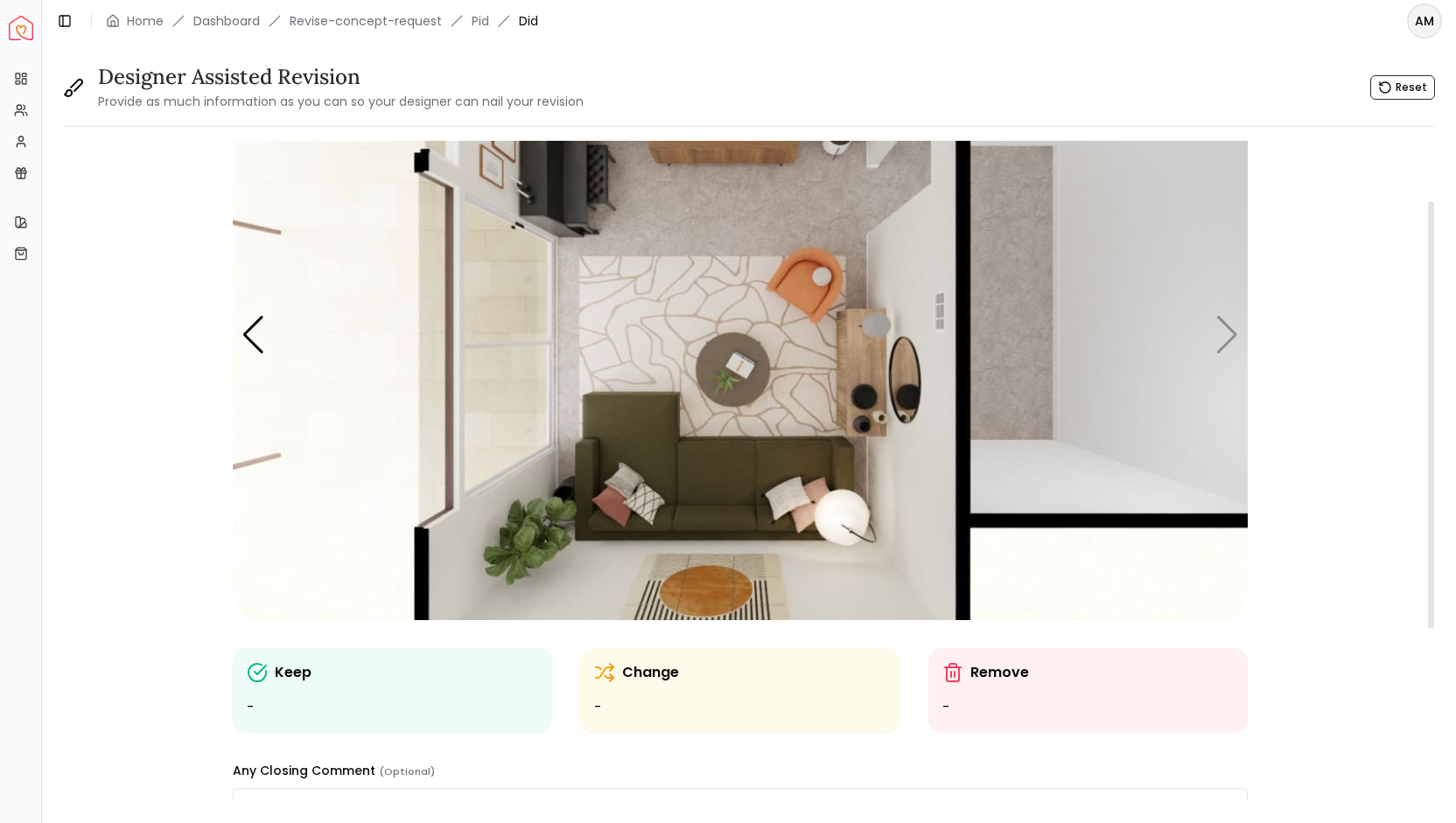
click at [1228, 334] on img "5 / 5" at bounding box center [740, 334] width 1016 height 571
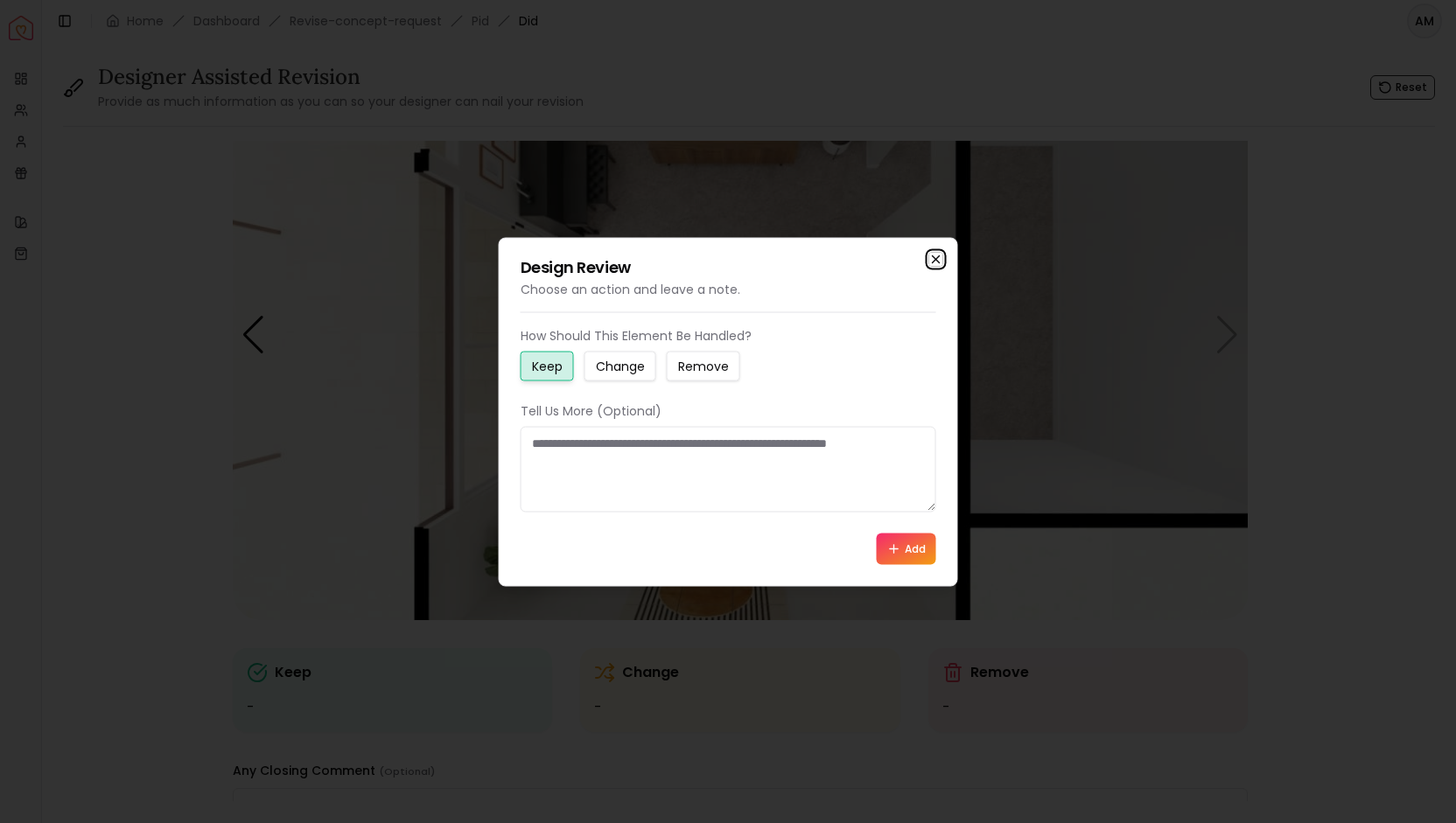
click at [936, 254] on icon "button" at bounding box center [936, 259] width 14 height 14
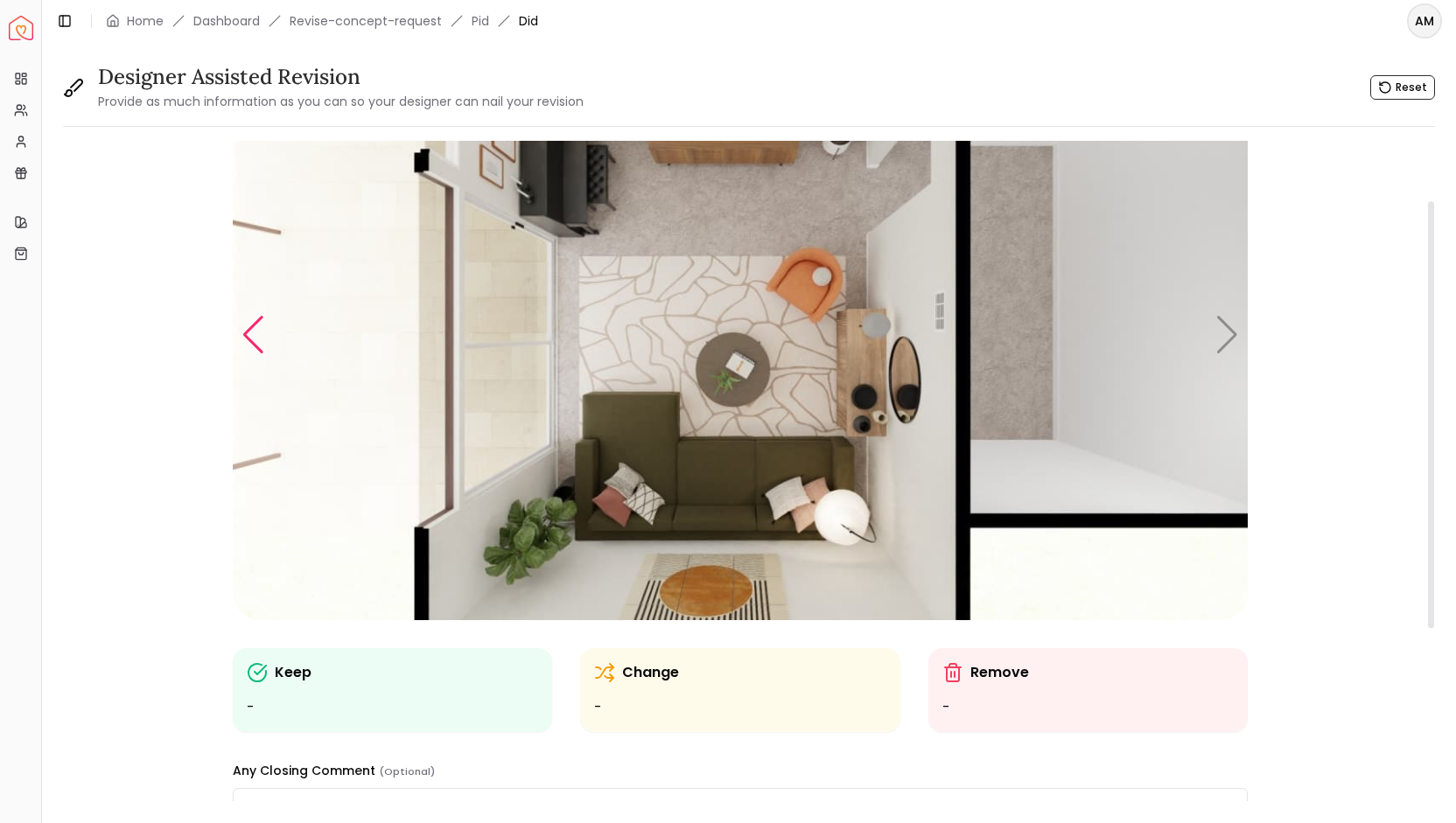
click at [251, 340] on div "Previous slide" at bounding box center [252, 334] width 24 height 39
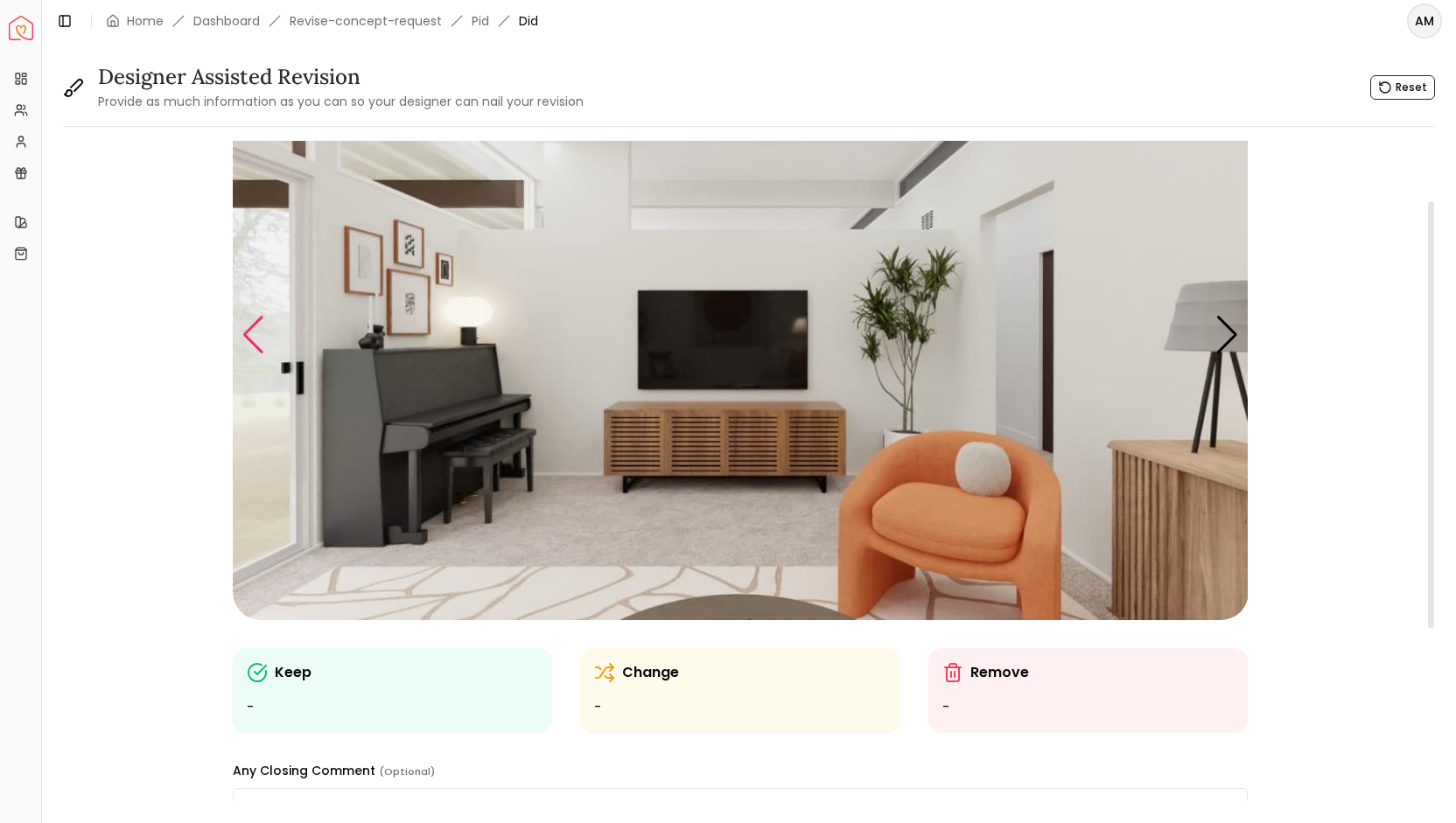
click at [251, 340] on div "Previous slide" at bounding box center [252, 334] width 24 height 39
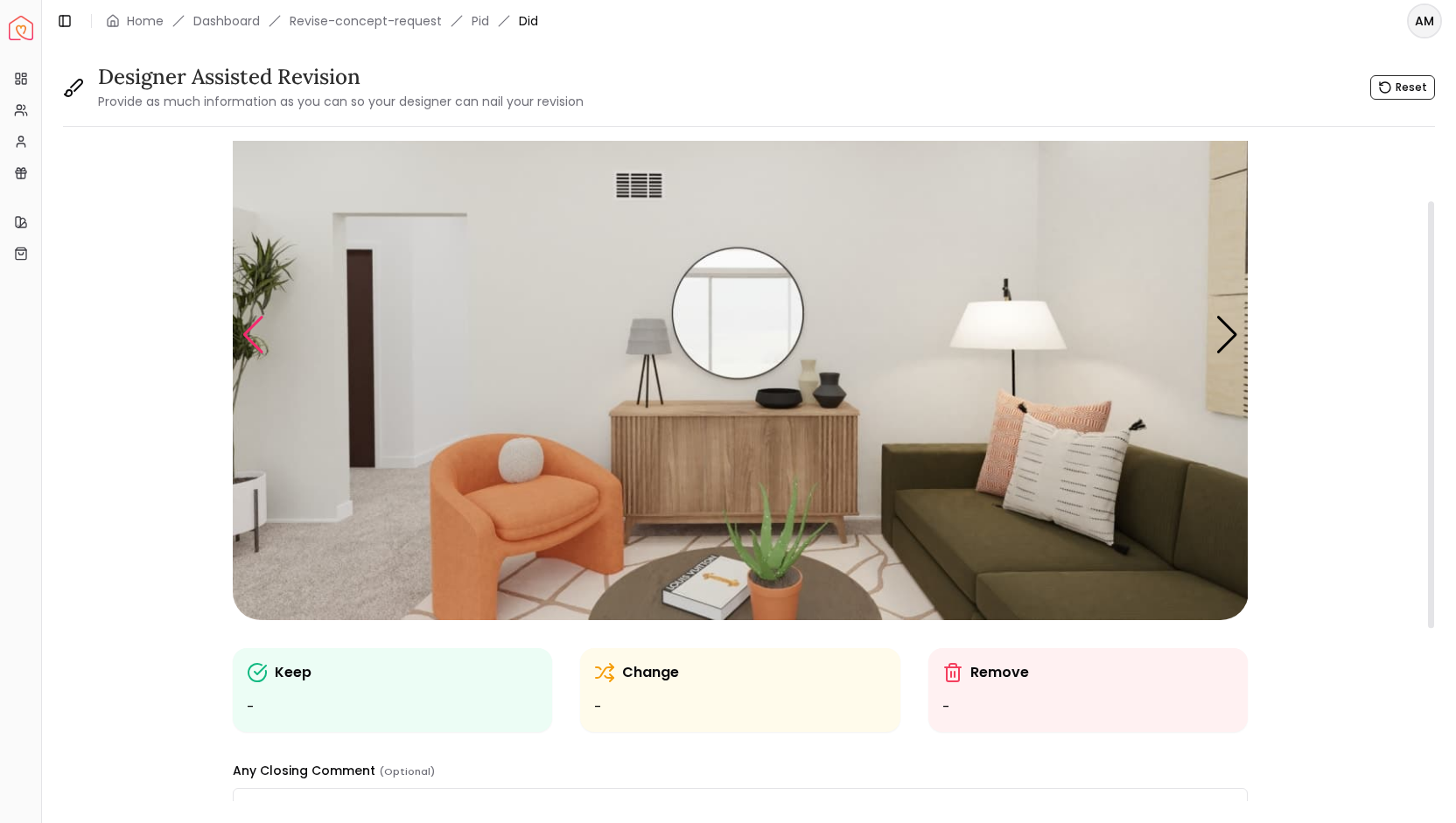
click at [251, 340] on div "Previous slide" at bounding box center [252, 334] width 24 height 39
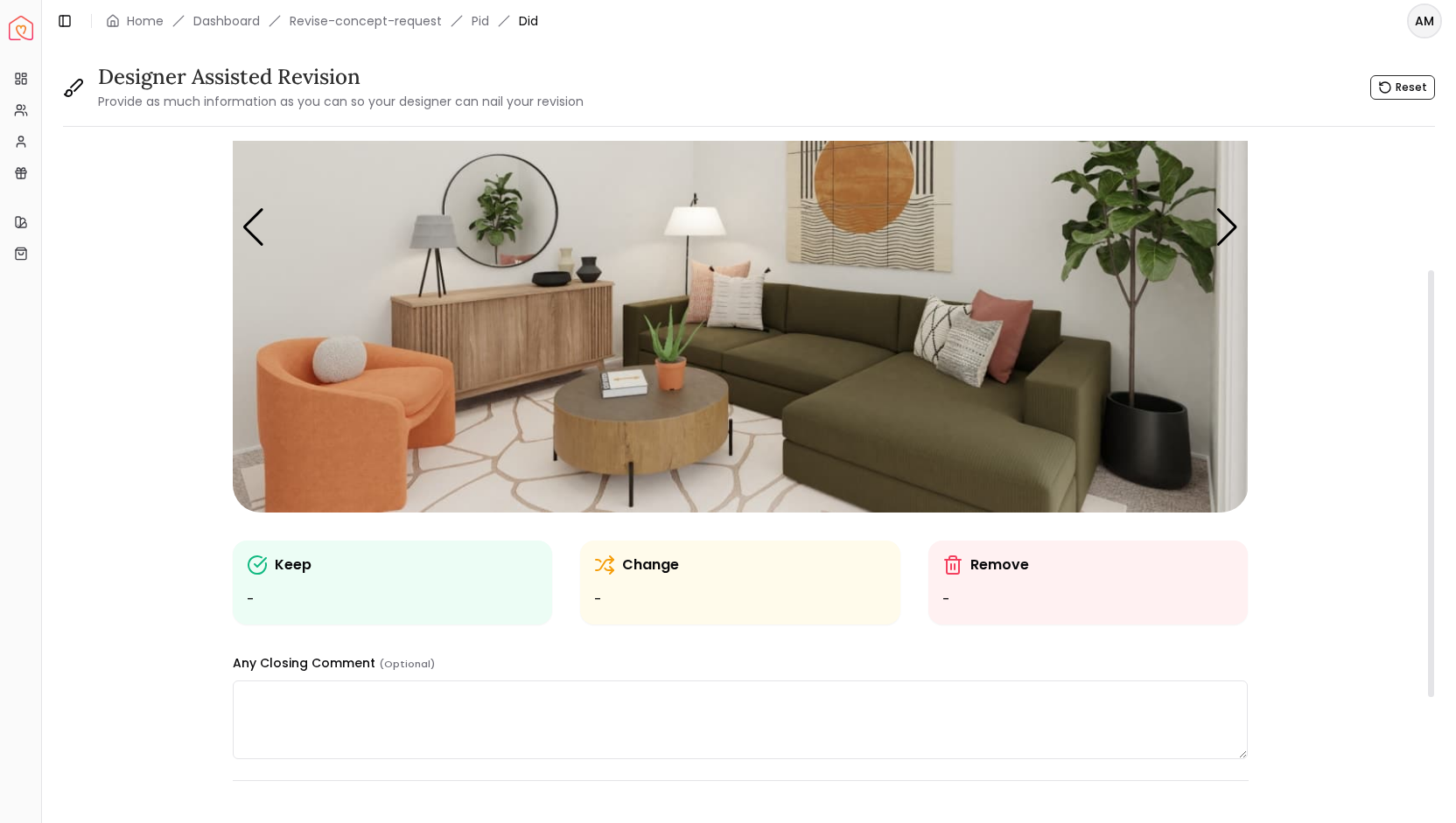
scroll to position [197, 0]
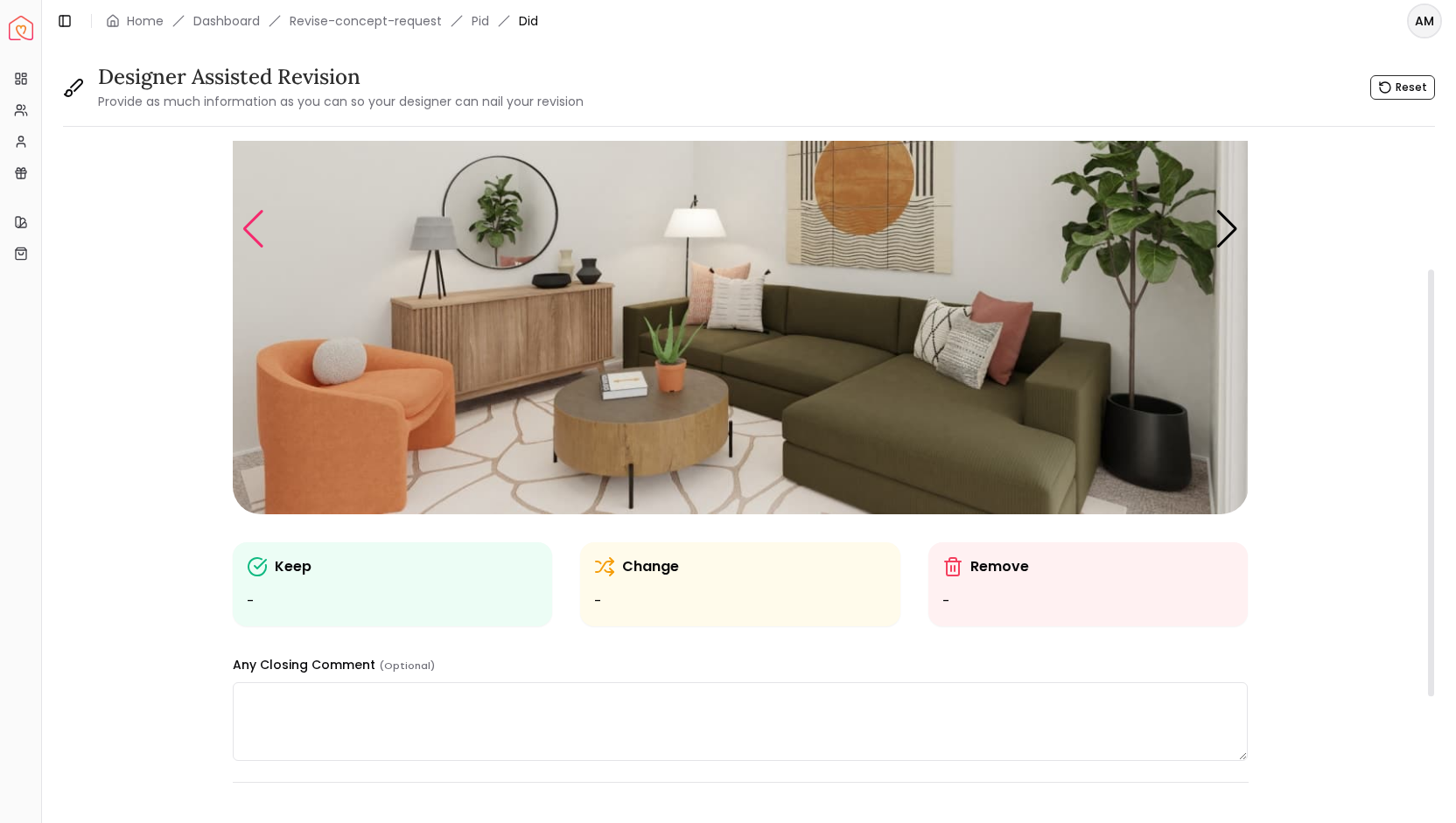
click at [241, 227] on div "Previous slide" at bounding box center [252, 229] width 24 height 39
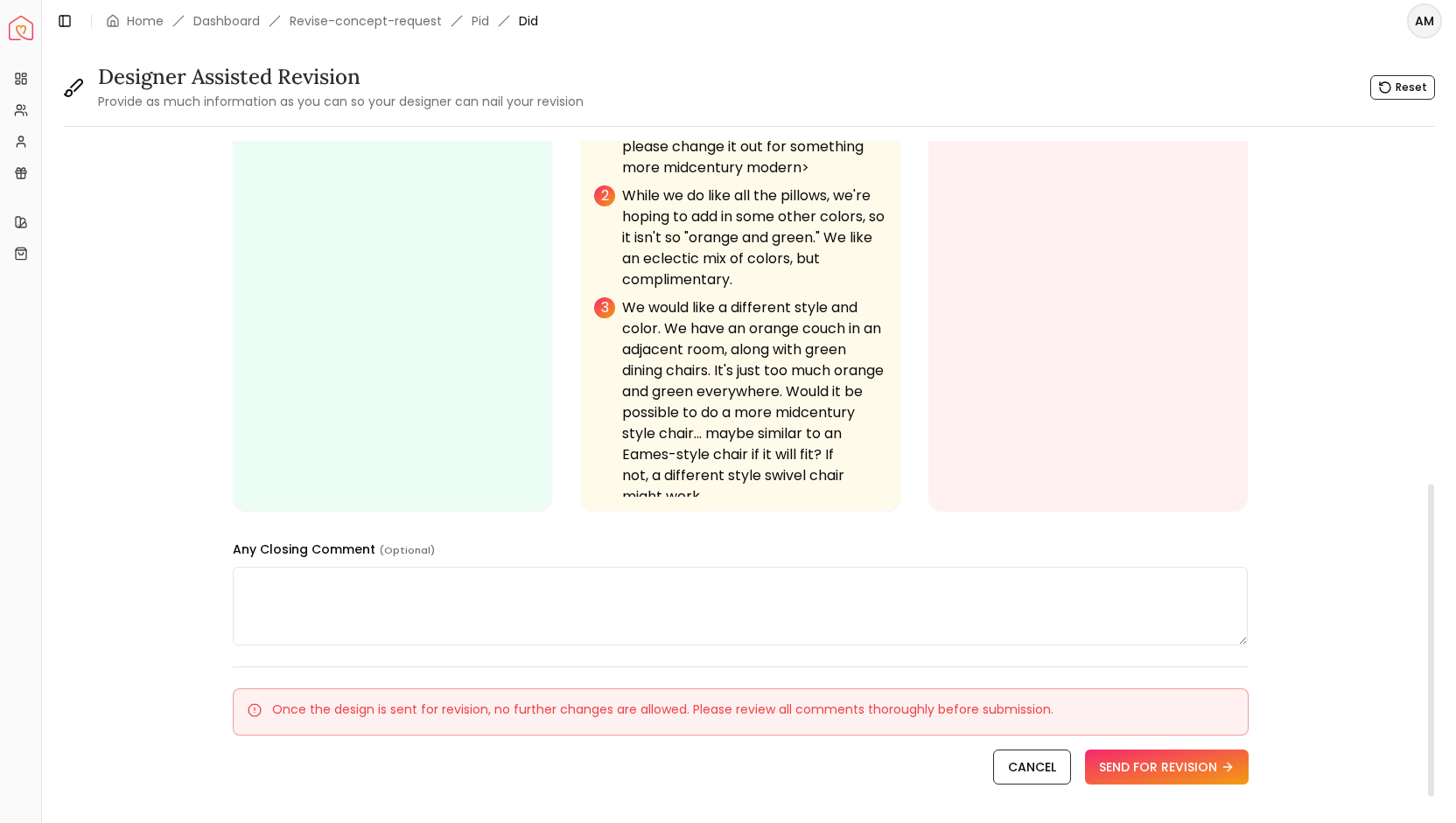
scroll to position [728, 0]
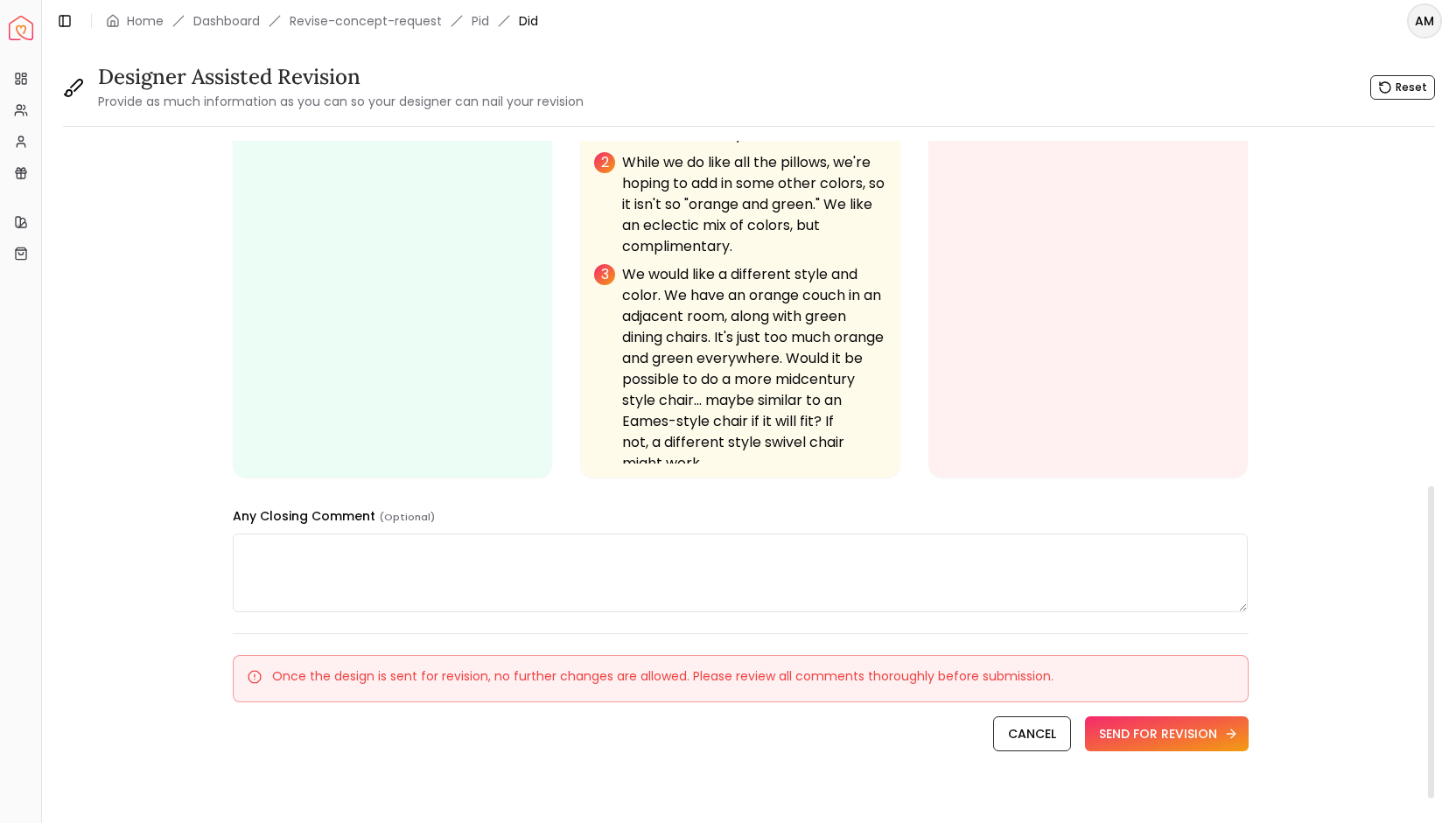
click at [1187, 737] on button "SEND FOR REVISION" at bounding box center [1167, 733] width 164 height 35
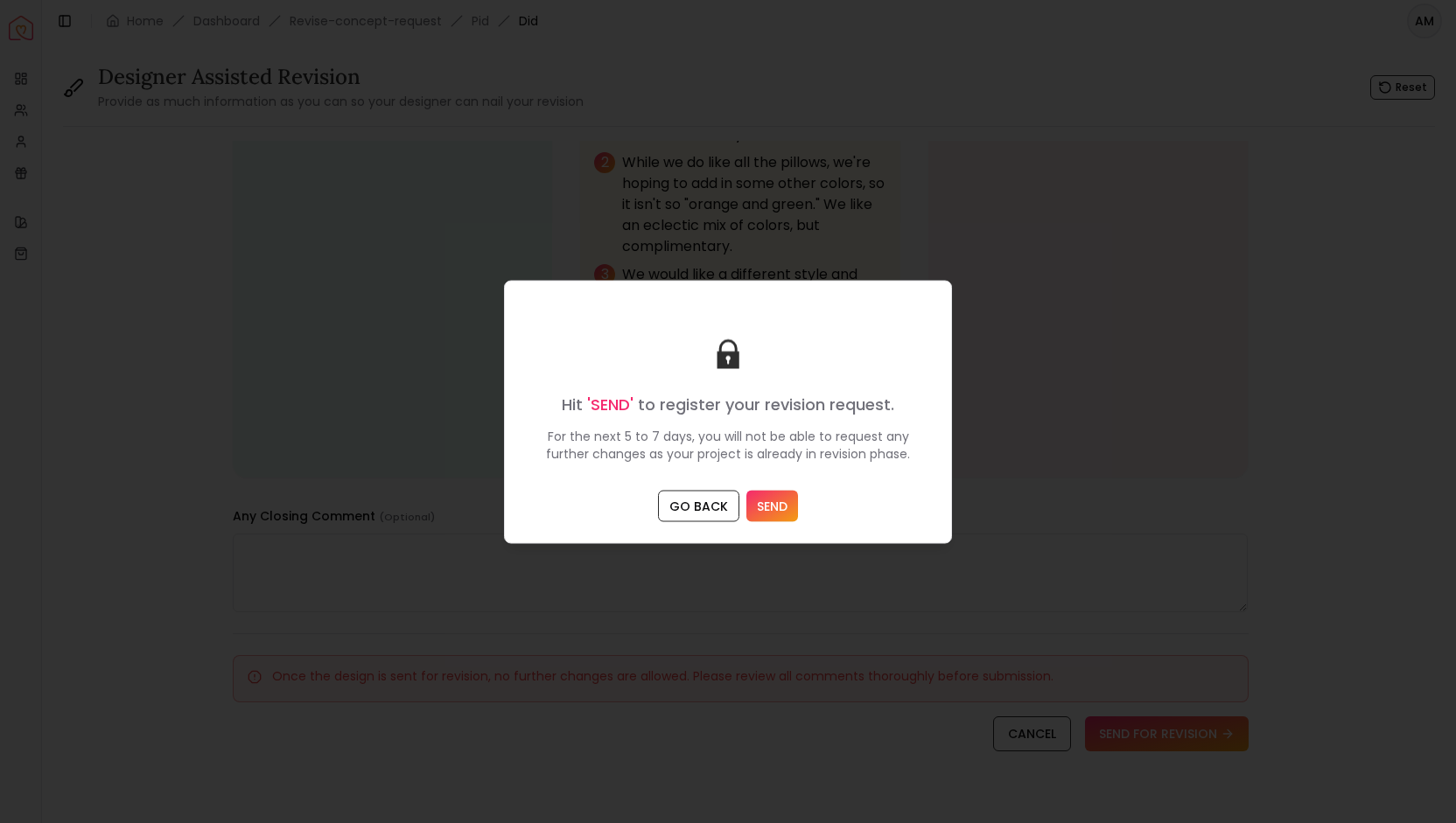
click at [779, 505] on button "SEND" at bounding box center [771, 505] width 52 height 31
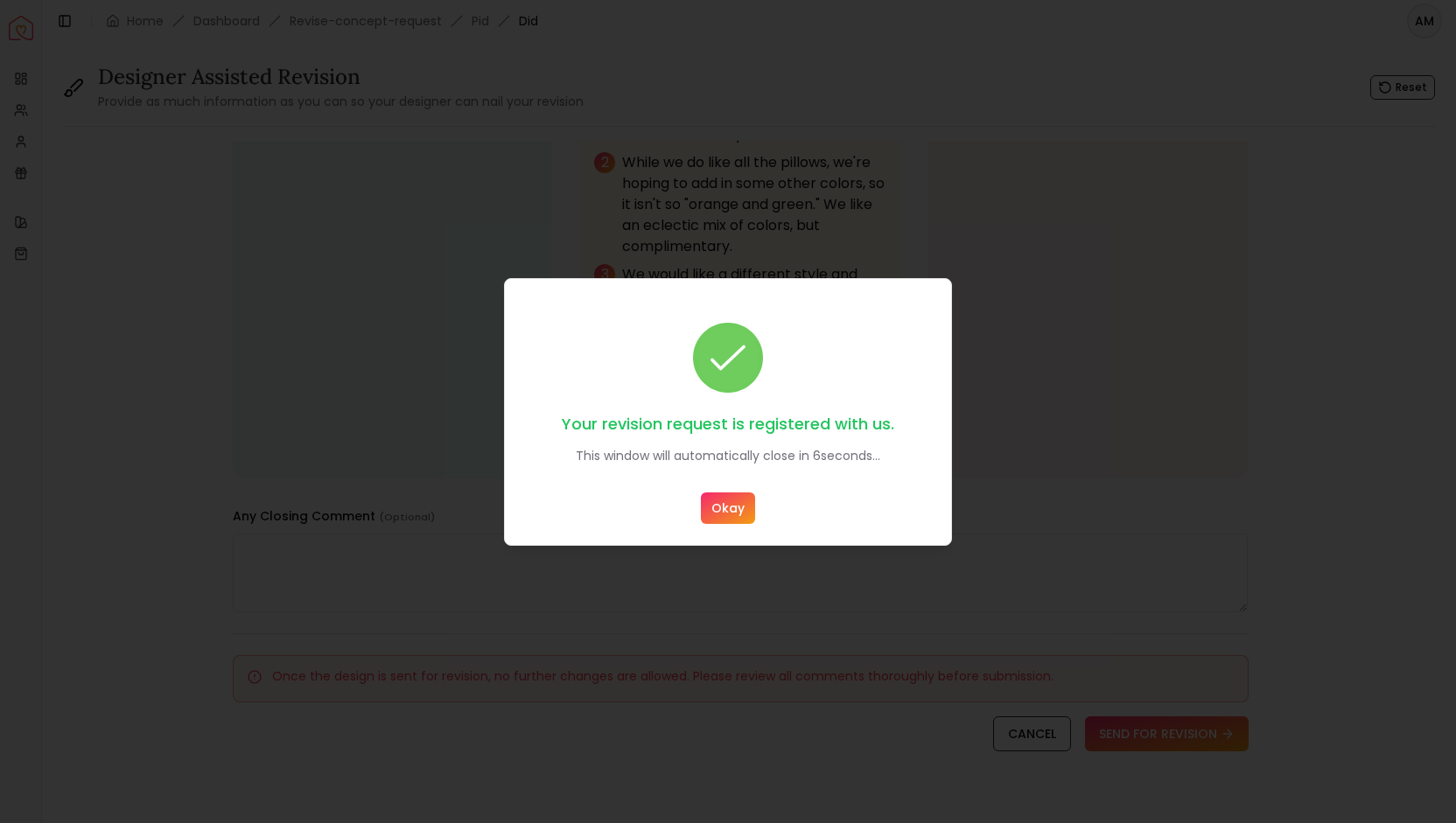
click at [717, 506] on button "Okay" at bounding box center [727, 507] width 54 height 31
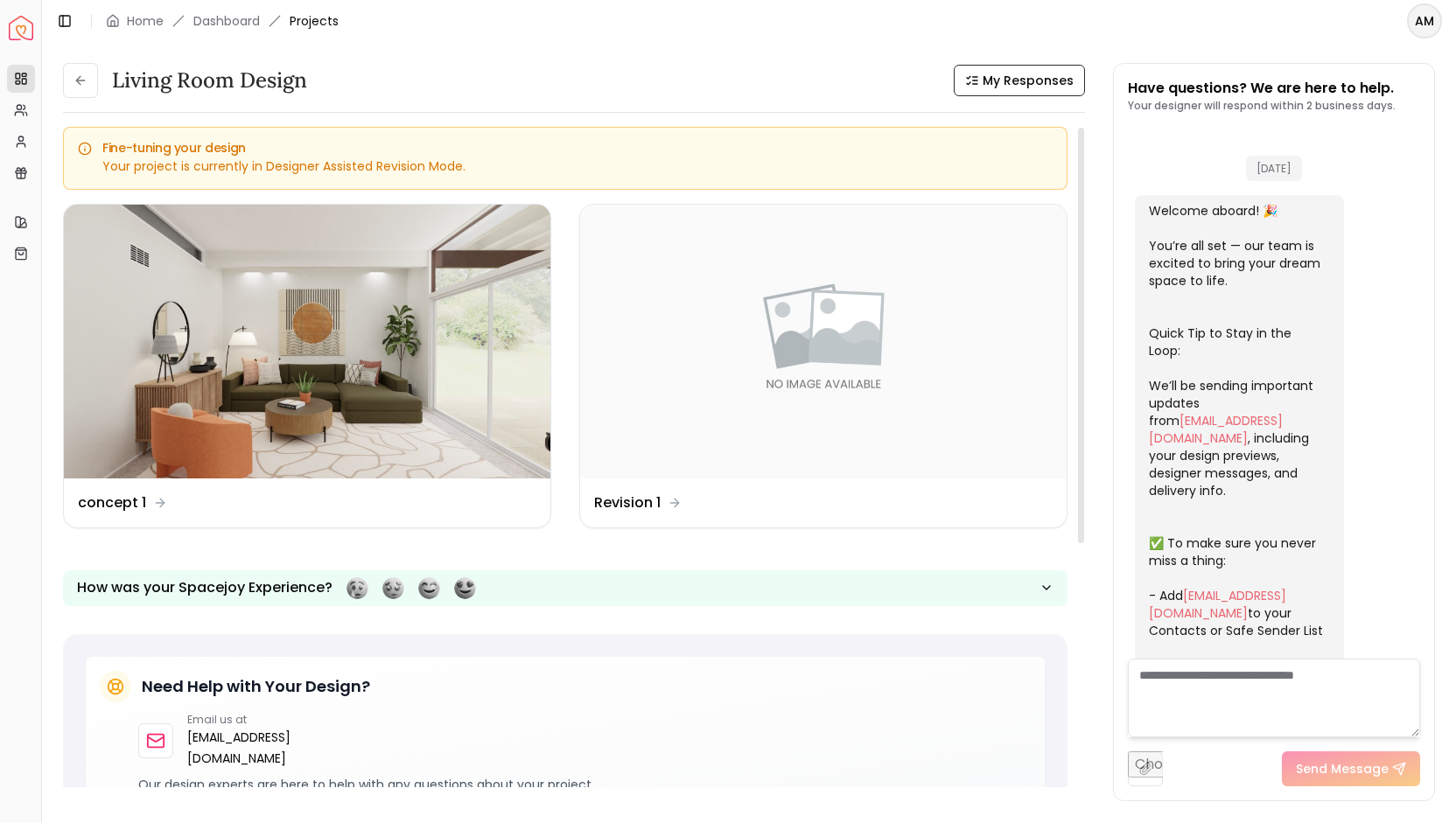
scroll to position [908, 0]
